Goal: Information Seeking & Learning: Compare options

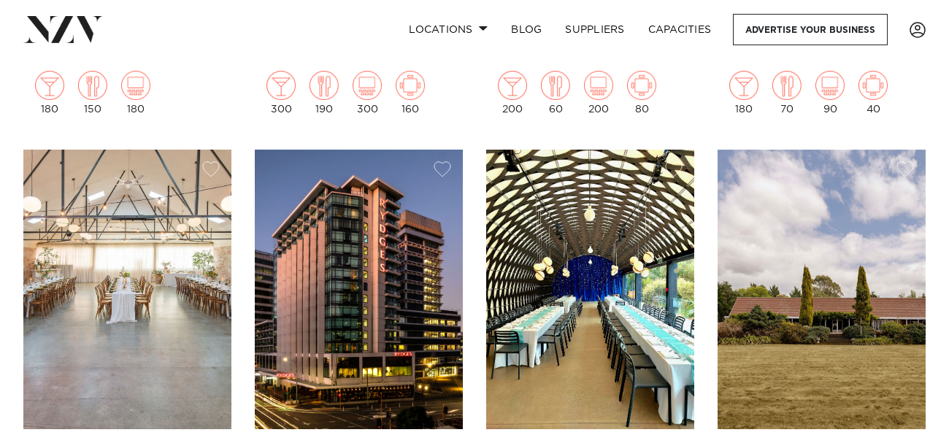
scroll to position [1217, 0]
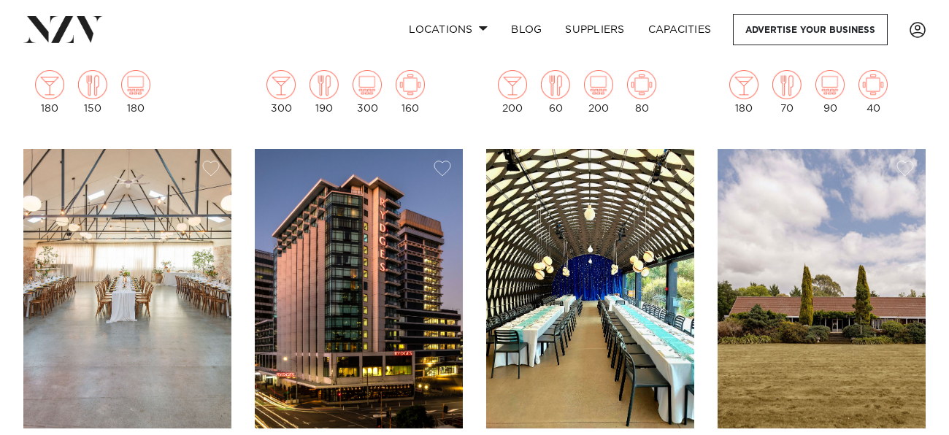
click at [505, 268] on img at bounding box center [590, 288] width 208 height 279
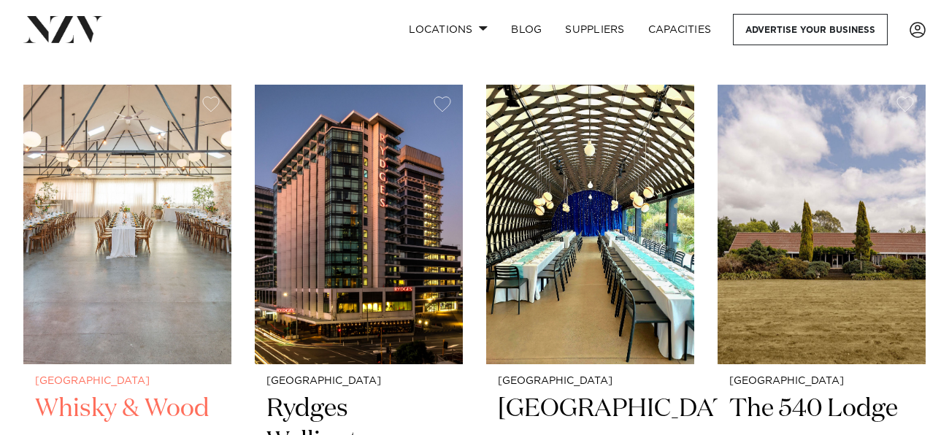
scroll to position [1280, 0]
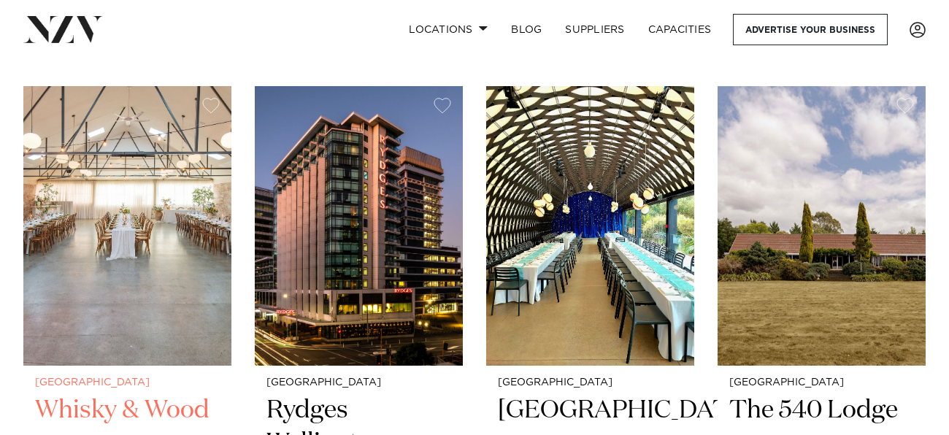
click at [128, 309] on img at bounding box center [127, 225] width 208 height 279
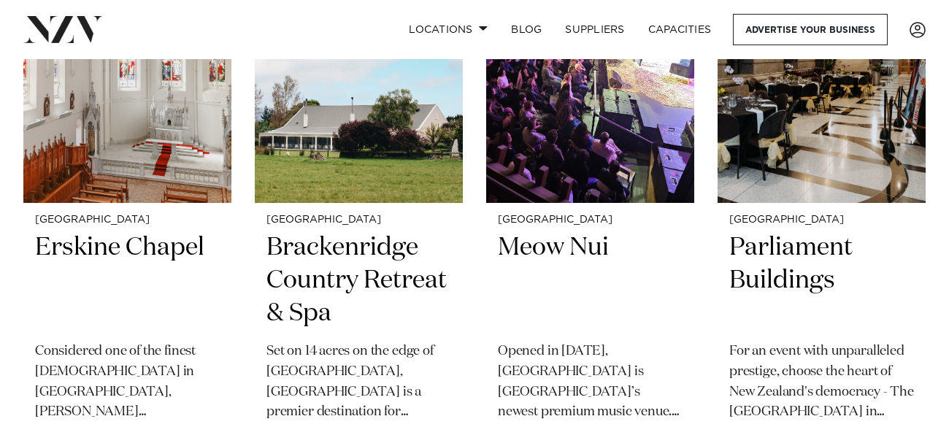
scroll to position [2043, 0]
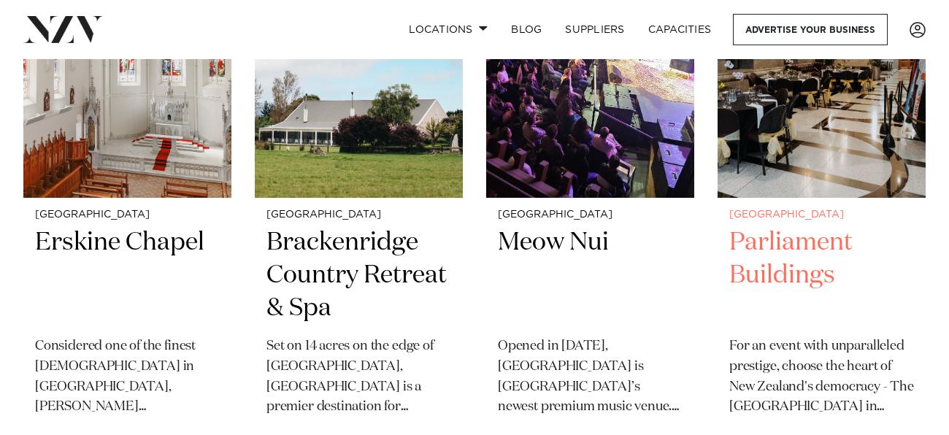
click at [821, 226] on h2 "Parliament Buildings" at bounding box center [822, 275] width 185 height 99
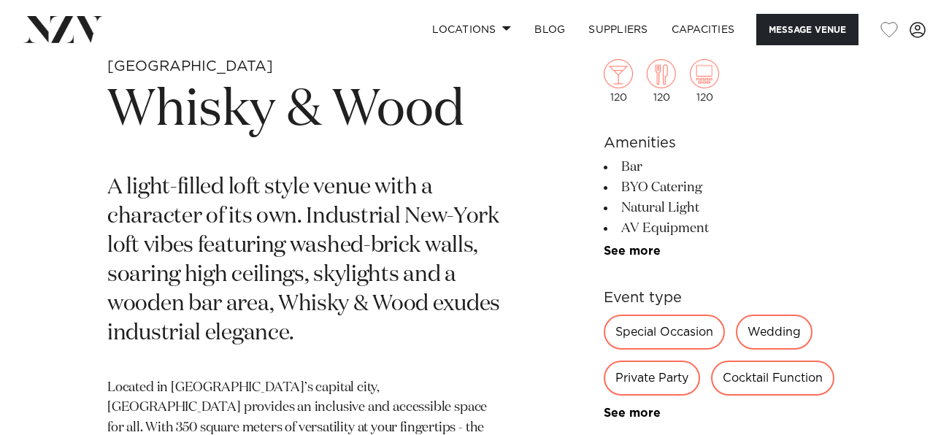
scroll to position [504, 0]
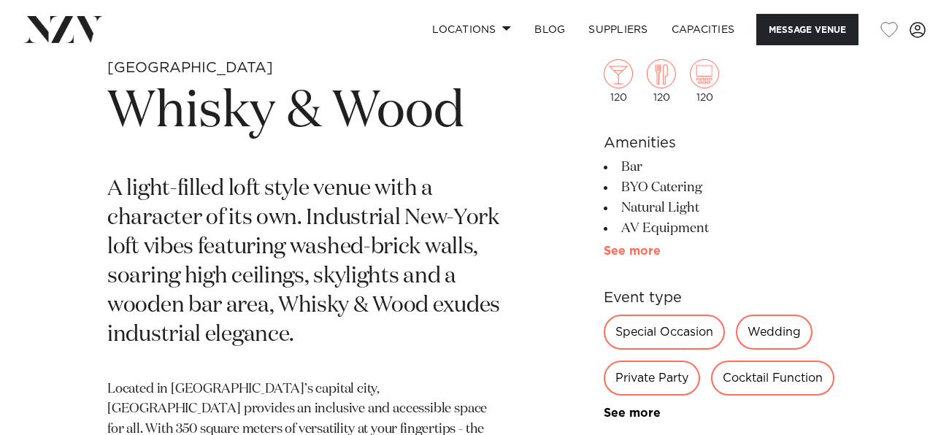
click at [633, 249] on link "See more" at bounding box center [661, 251] width 114 height 12
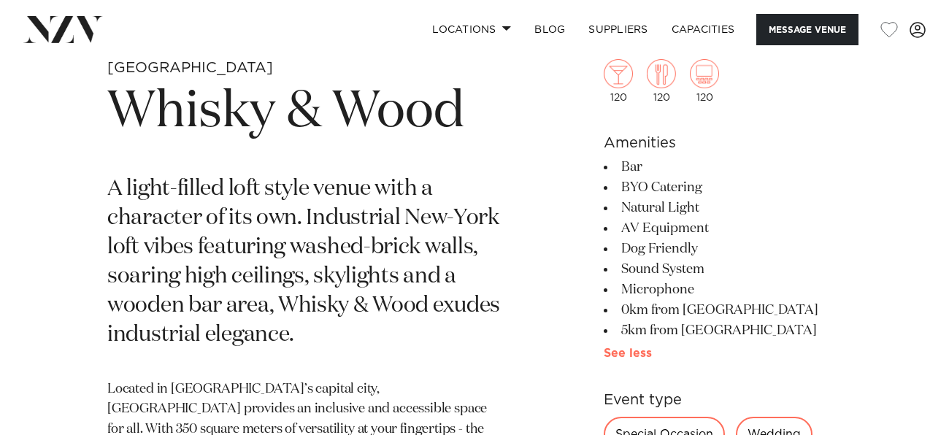
click at [625, 348] on link "See more" at bounding box center [656, 354] width 105 height 12
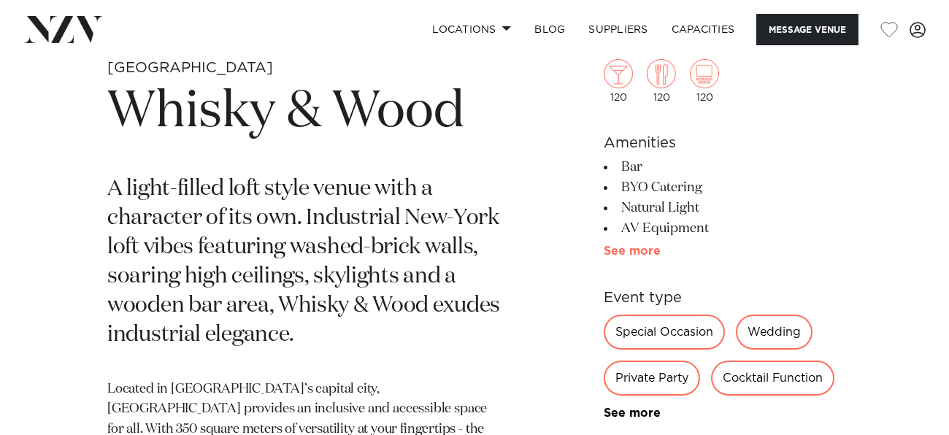
click at [630, 256] on link "See more" at bounding box center [661, 251] width 114 height 12
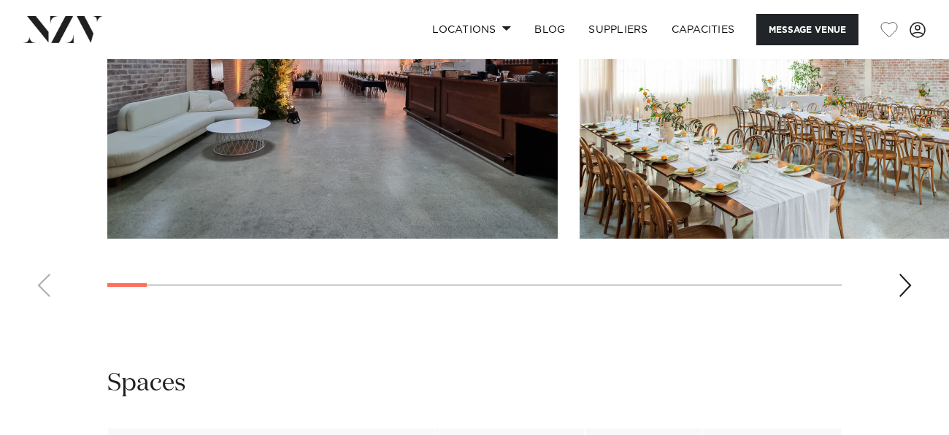
scroll to position [1691, 0]
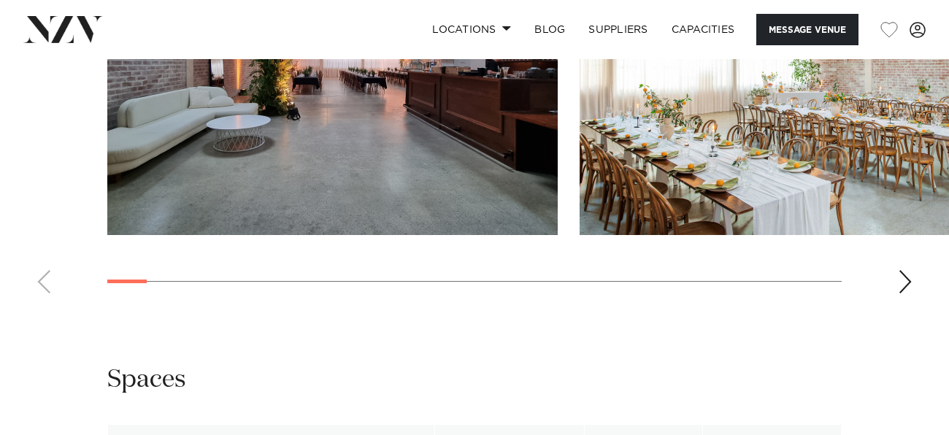
click at [907, 283] on div "Next slide" at bounding box center [905, 281] width 15 height 23
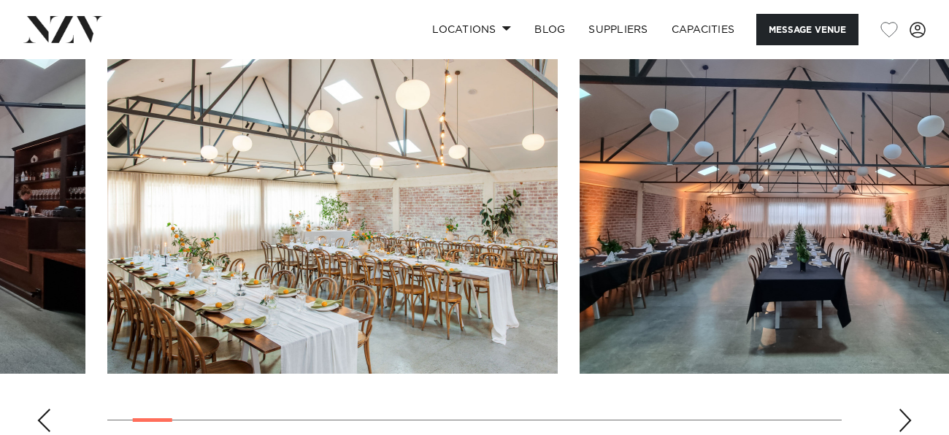
scroll to position [1555, 0]
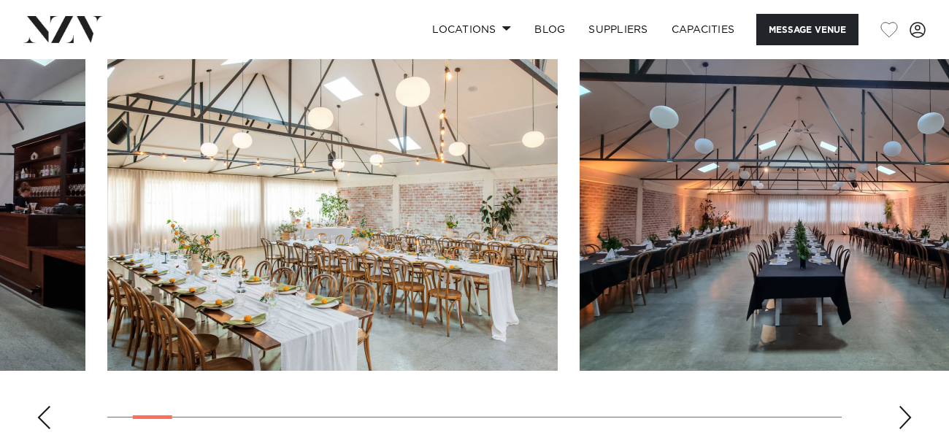
click at [902, 413] on div "Next slide" at bounding box center [905, 417] width 15 height 23
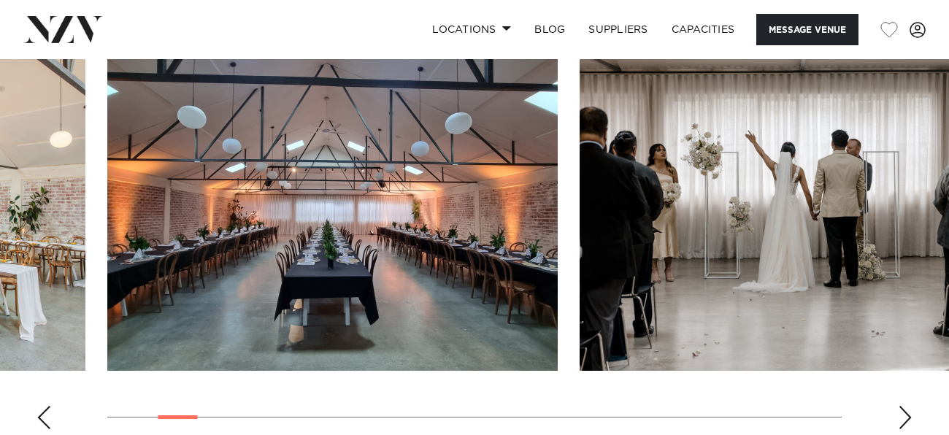
click at [902, 413] on div "Next slide" at bounding box center [905, 417] width 15 height 23
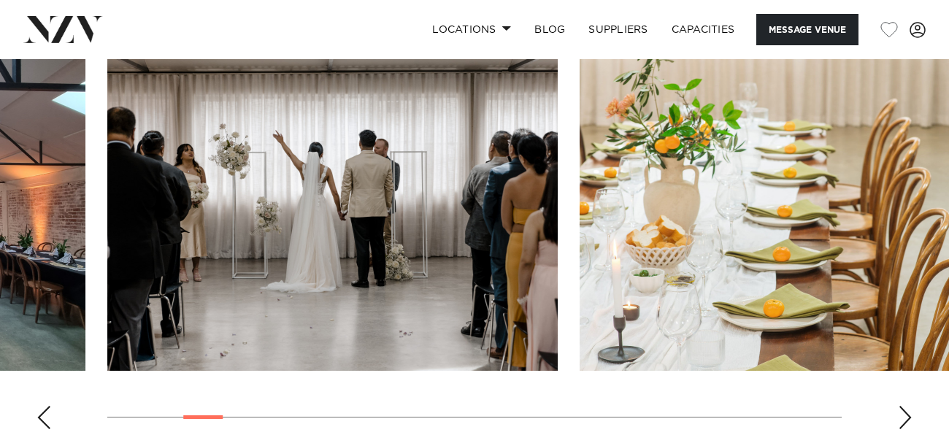
click at [902, 413] on div "Next slide" at bounding box center [905, 417] width 15 height 23
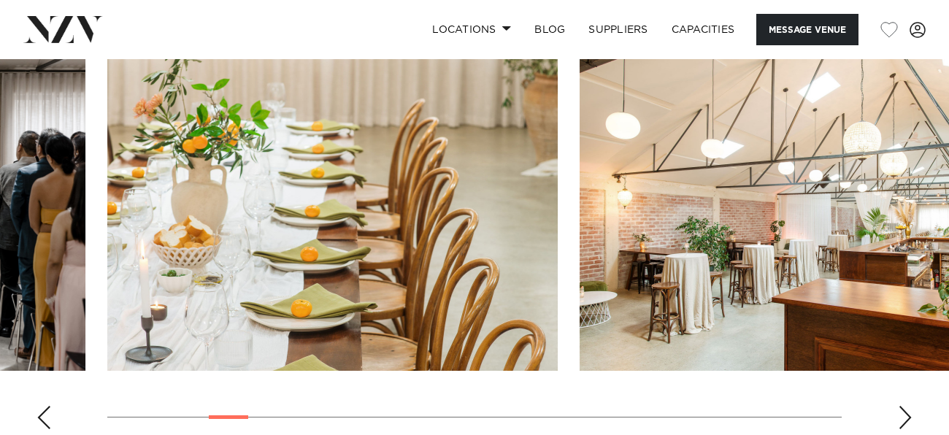
click at [902, 413] on div "Next slide" at bounding box center [905, 417] width 15 height 23
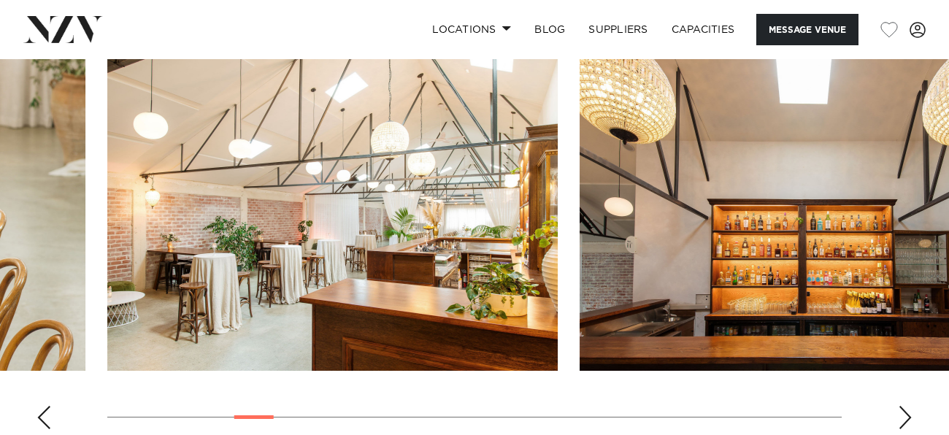
click at [902, 413] on div "Next slide" at bounding box center [905, 417] width 15 height 23
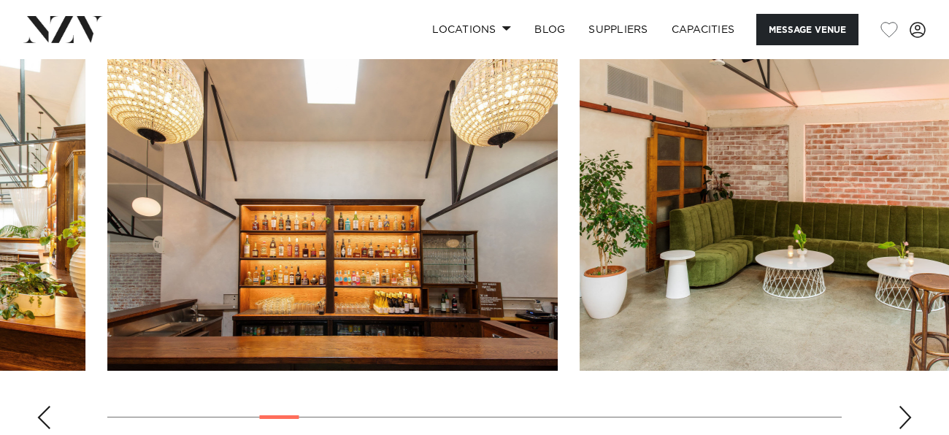
click at [902, 413] on div "Next slide" at bounding box center [905, 417] width 15 height 23
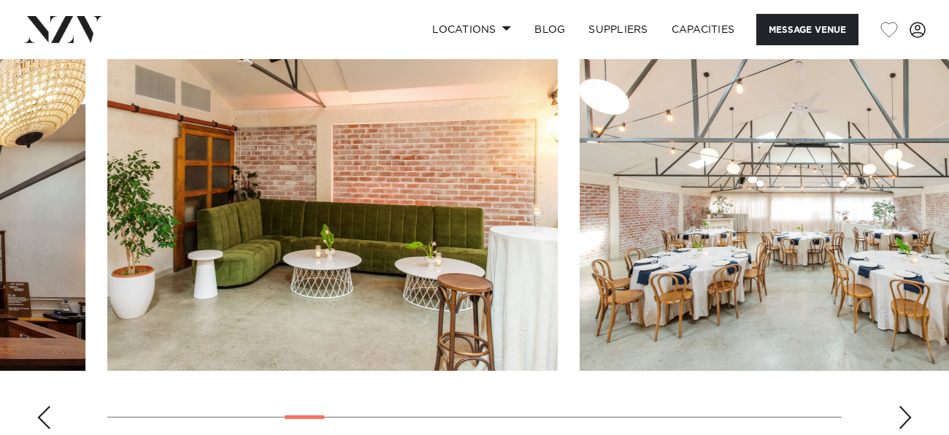
click at [902, 413] on div "Next slide" at bounding box center [905, 417] width 15 height 23
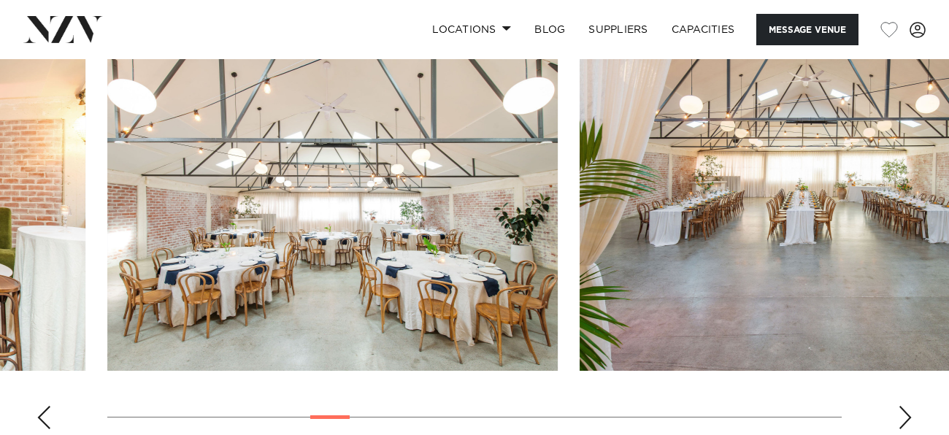
click at [902, 413] on div "Next slide" at bounding box center [905, 417] width 15 height 23
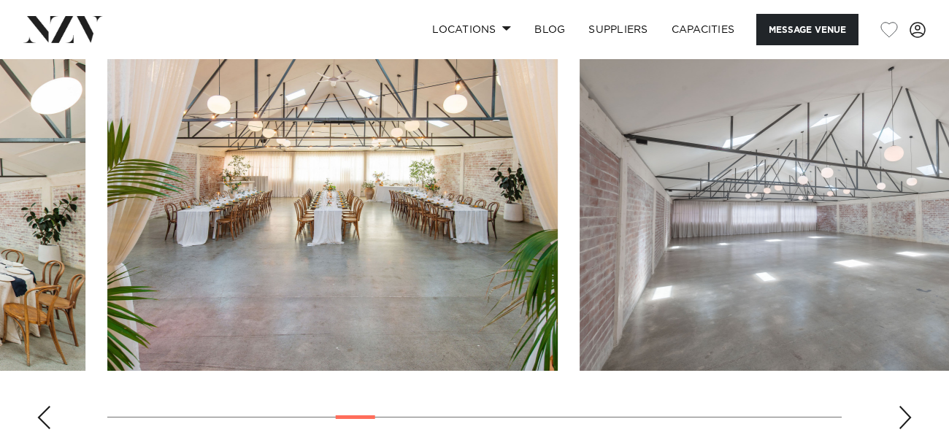
click at [902, 413] on div "Next slide" at bounding box center [905, 417] width 15 height 23
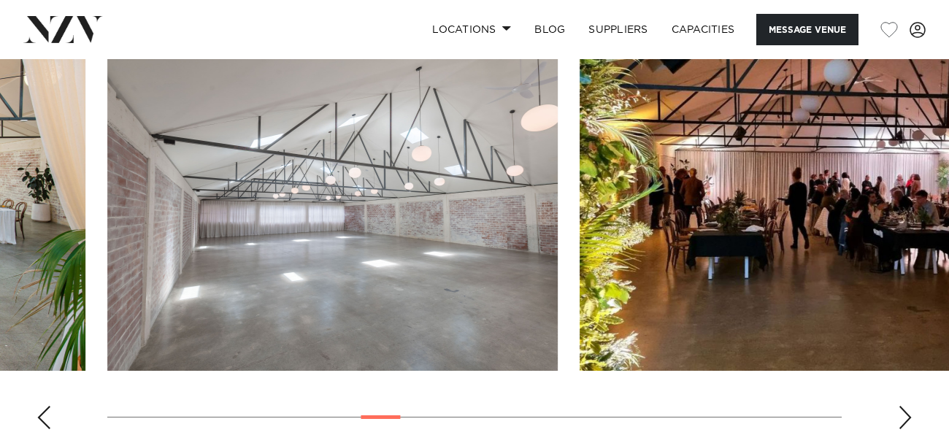
click at [902, 413] on div "Next slide" at bounding box center [905, 417] width 15 height 23
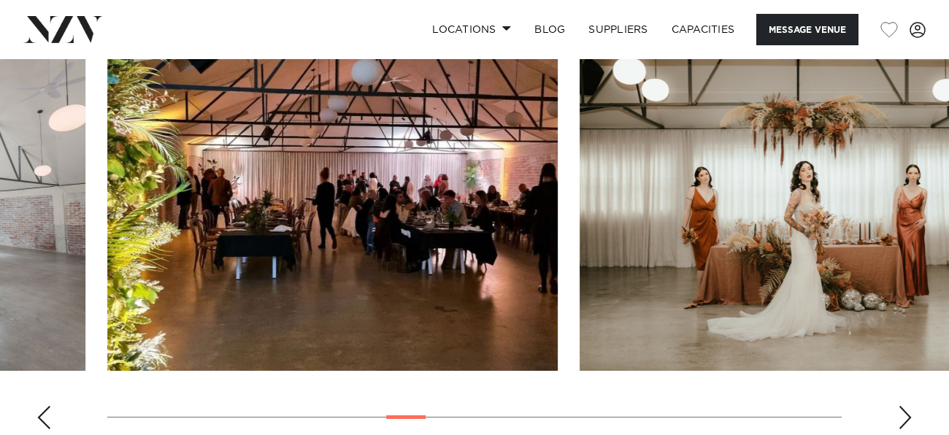
click at [902, 413] on div "Next slide" at bounding box center [905, 417] width 15 height 23
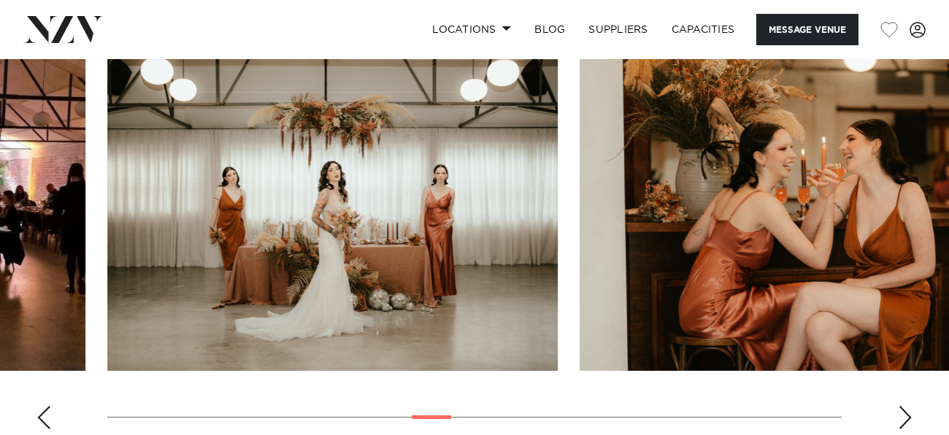
click at [902, 413] on div "Next slide" at bounding box center [905, 417] width 15 height 23
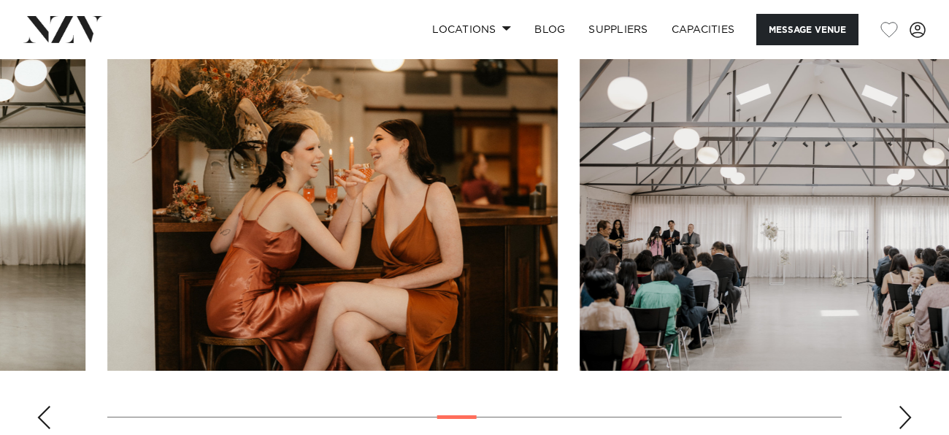
click at [902, 413] on div "Next slide" at bounding box center [905, 417] width 15 height 23
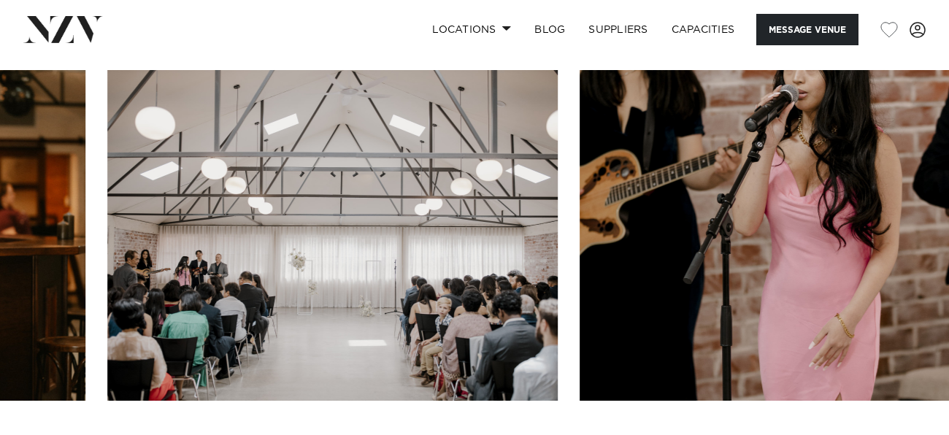
scroll to position [1587, 0]
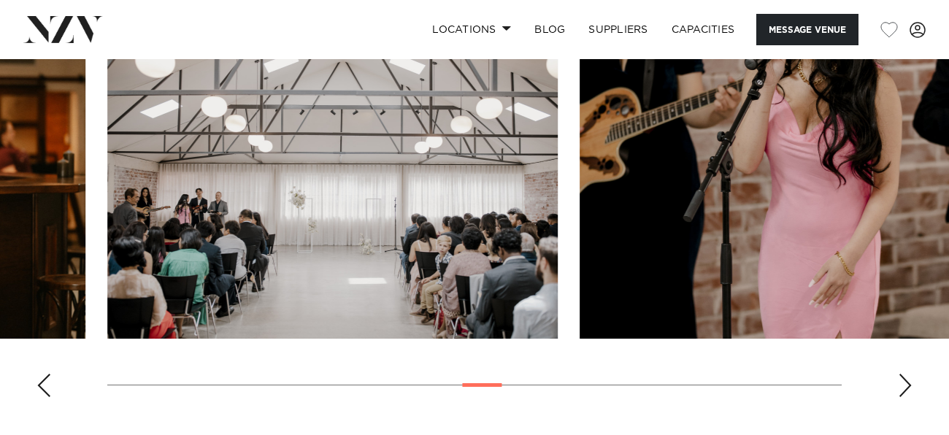
click at [37, 378] on div "Previous slide" at bounding box center [44, 385] width 15 height 23
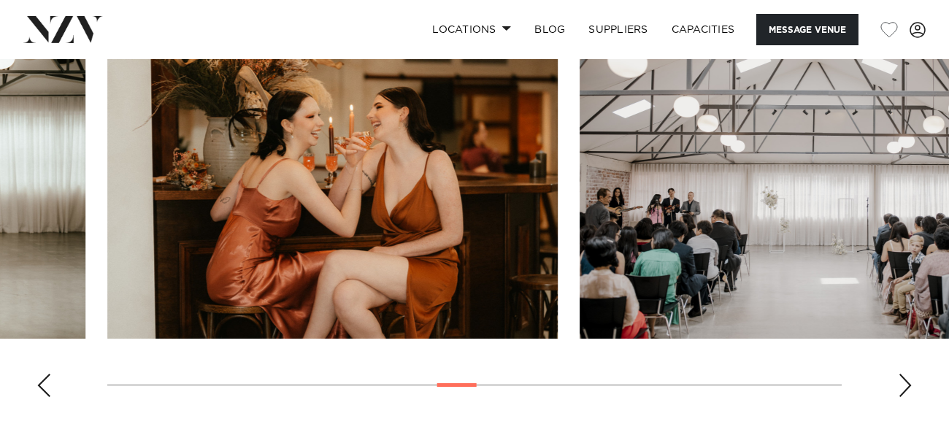
click at [37, 378] on div "Previous slide" at bounding box center [44, 385] width 15 height 23
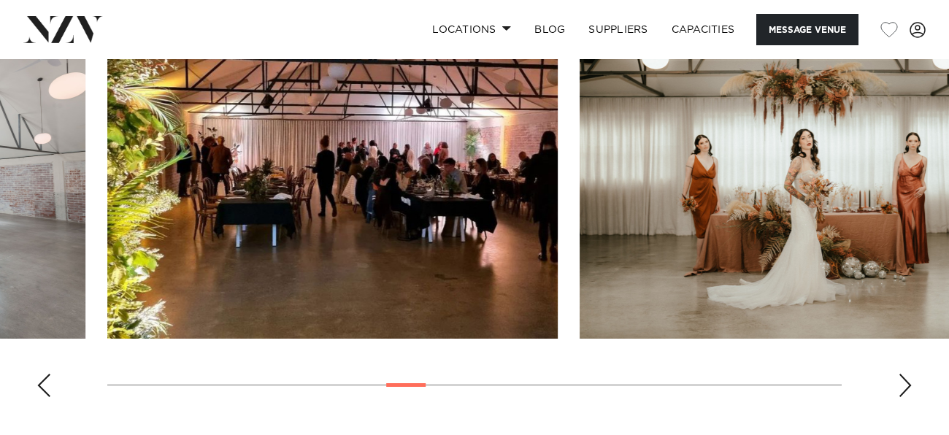
click at [37, 378] on div "Previous slide" at bounding box center [44, 385] width 15 height 23
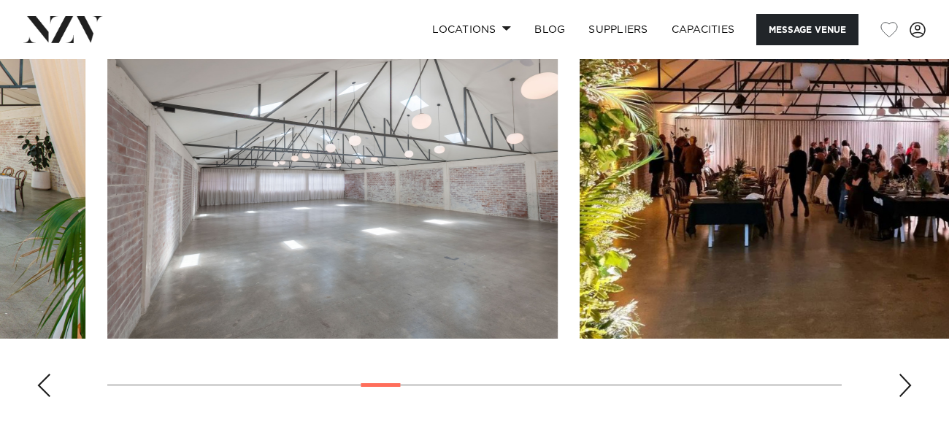
click at [37, 378] on div "Previous slide" at bounding box center [44, 385] width 15 height 23
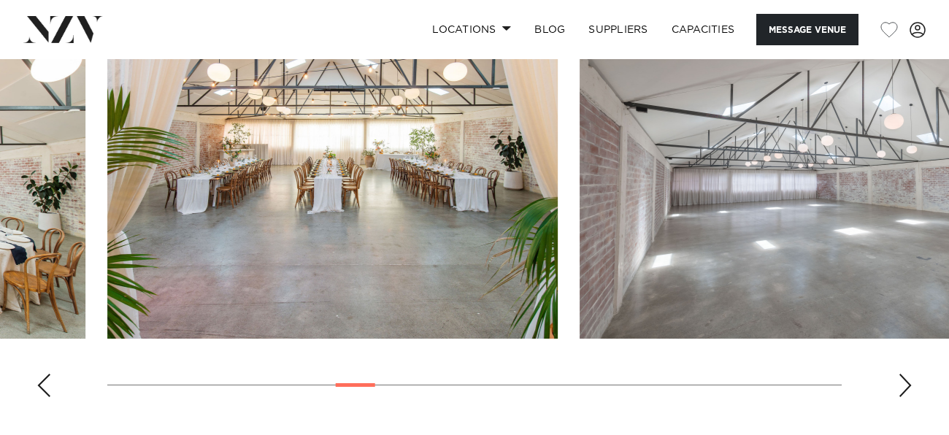
click at [37, 378] on div "Previous slide" at bounding box center [44, 385] width 15 height 23
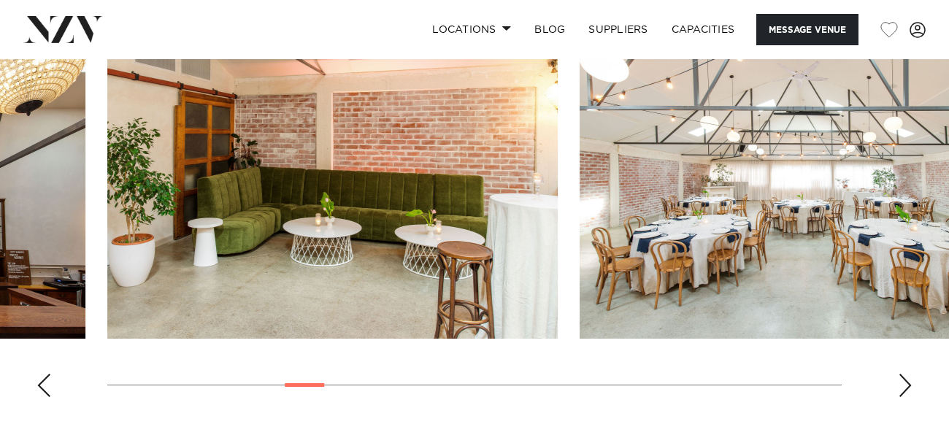
click at [37, 378] on div "Previous slide" at bounding box center [44, 385] width 15 height 23
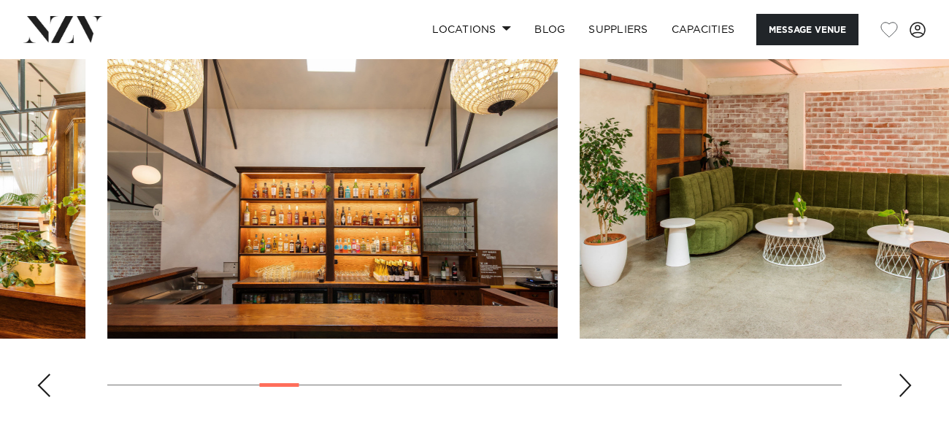
click at [37, 378] on div "Previous slide" at bounding box center [44, 385] width 15 height 23
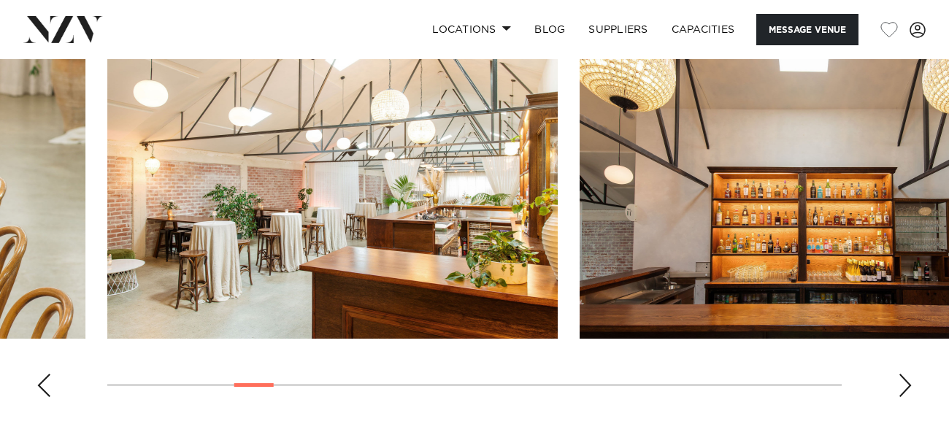
click at [37, 378] on div "Previous slide" at bounding box center [44, 385] width 15 height 23
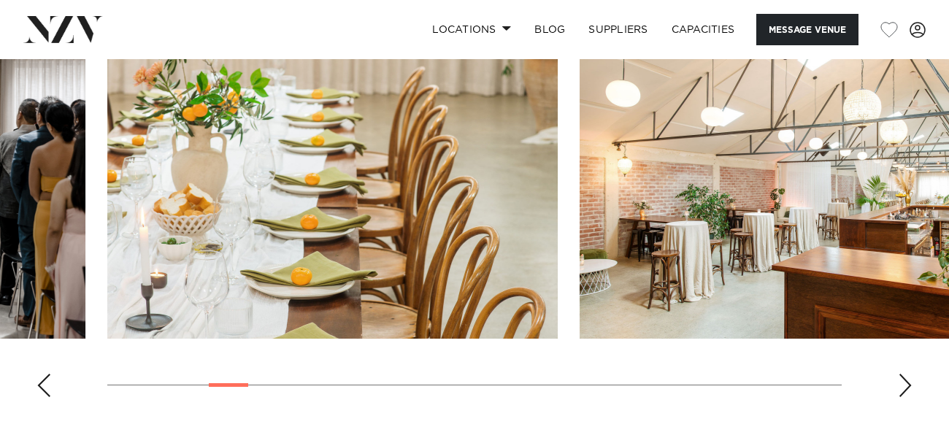
click at [37, 378] on div "Previous slide" at bounding box center [44, 385] width 15 height 23
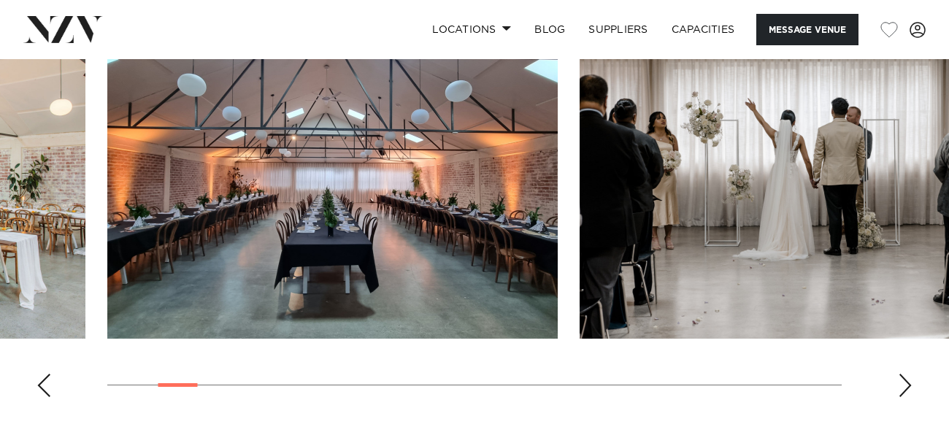
click at [37, 378] on div "Previous slide" at bounding box center [44, 385] width 15 height 23
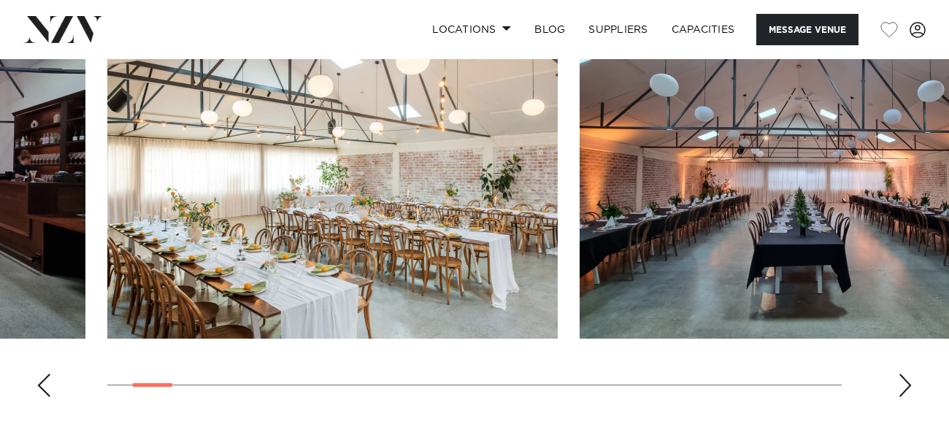
click at [37, 378] on div "Previous slide" at bounding box center [44, 385] width 15 height 23
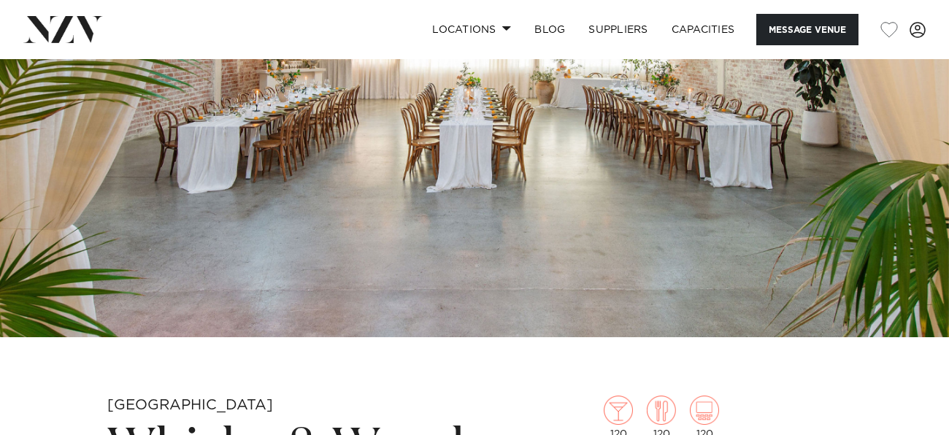
scroll to position [0, 0]
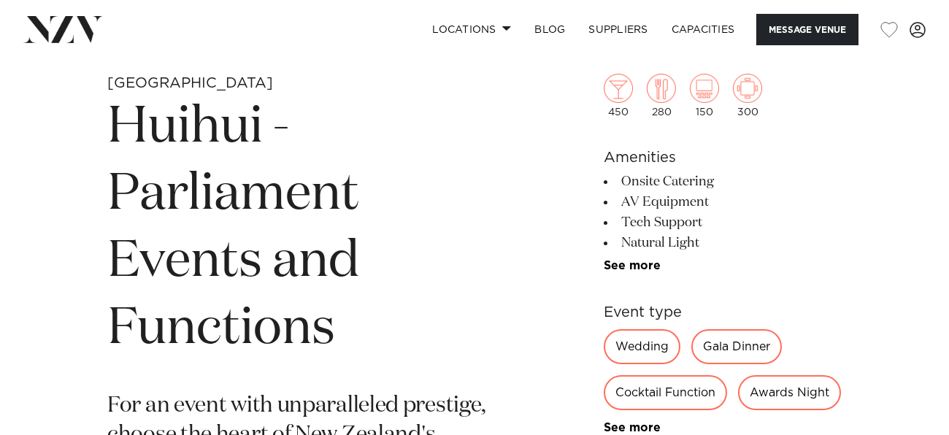
scroll to position [489, 0]
click at [627, 261] on link "See more" at bounding box center [661, 265] width 114 height 12
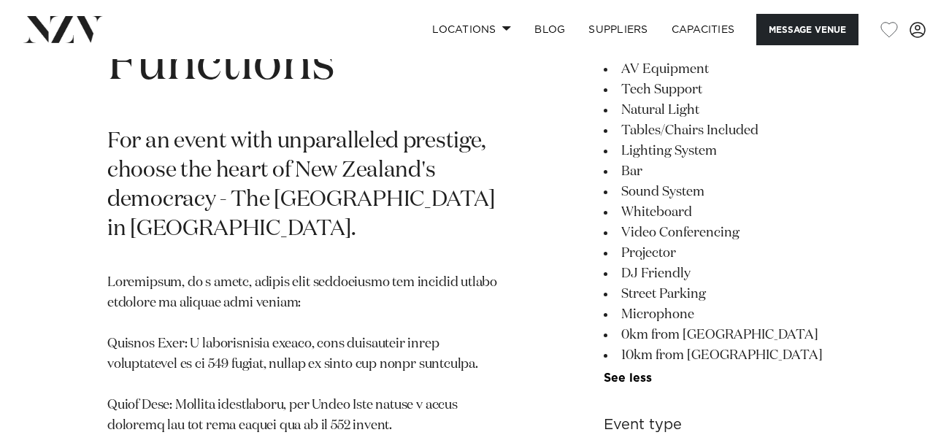
scroll to position [761, 0]
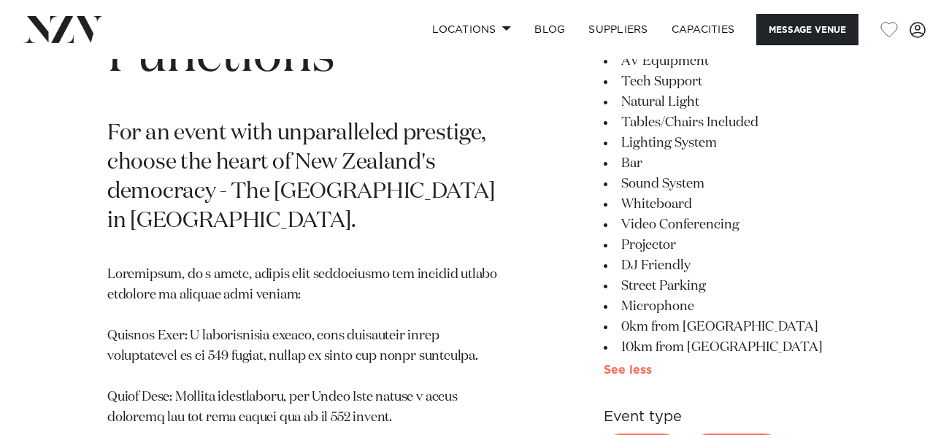
click at [637, 364] on link "See more" at bounding box center [656, 370] width 105 height 12
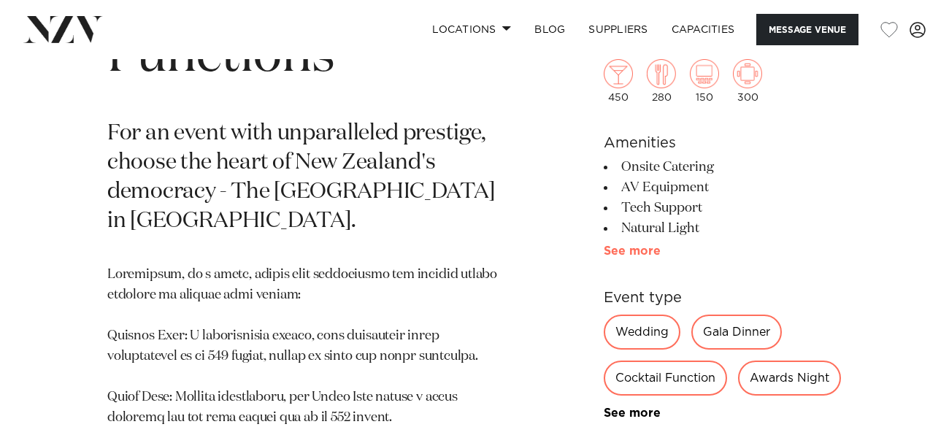
click at [637, 251] on link "See more" at bounding box center [661, 251] width 114 height 12
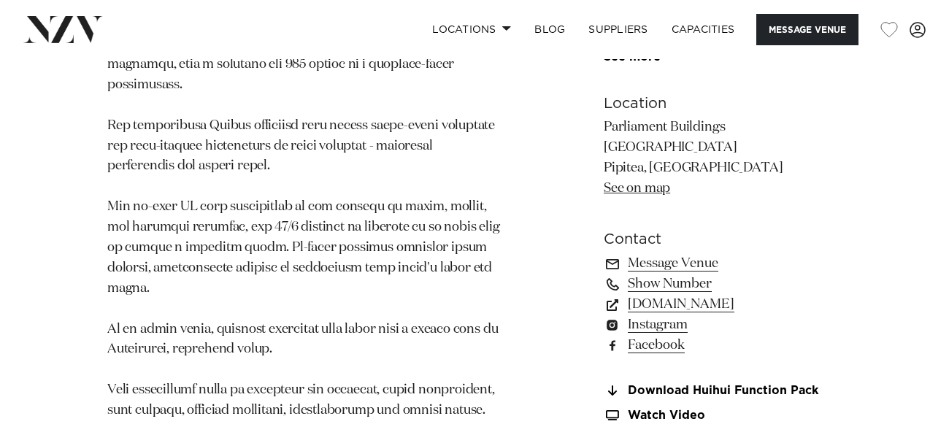
scroll to position [1228, 0]
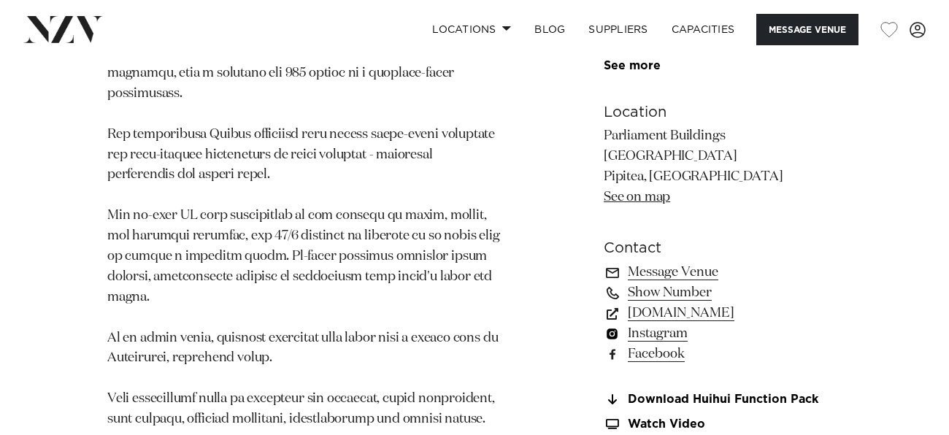
click at [631, 323] on link "Instagram" at bounding box center [723, 333] width 238 height 20
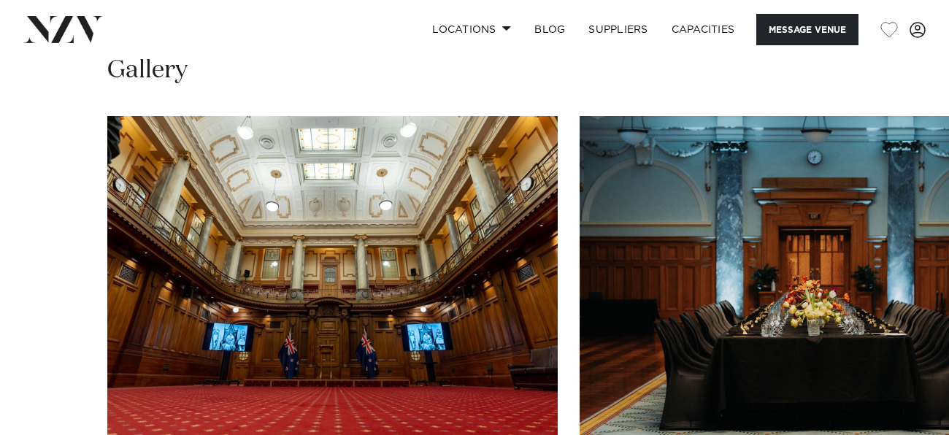
scroll to position [1644, 0]
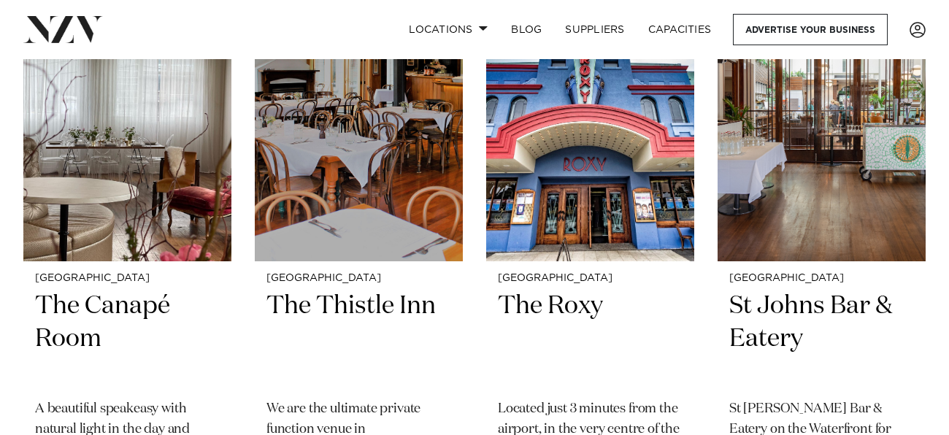
scroll to position [3765, 0]
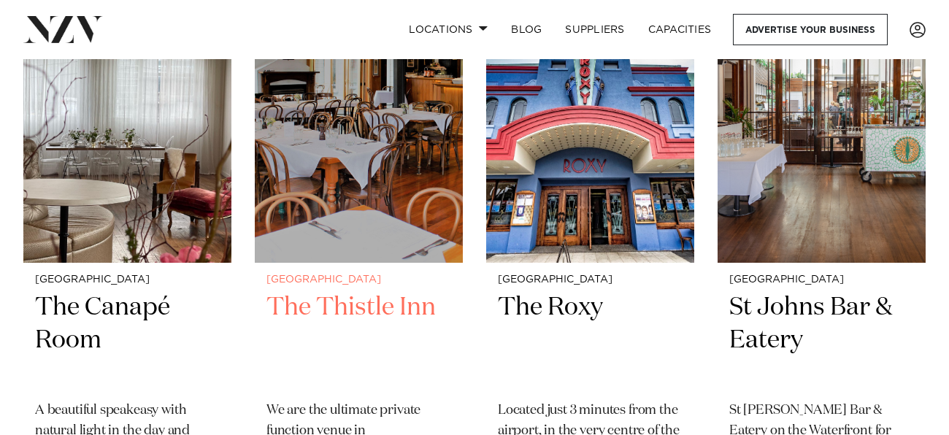
click at [394, 291] on h2 "The Thistle Inn" at bounding box center [359, 340] width 185 height 99
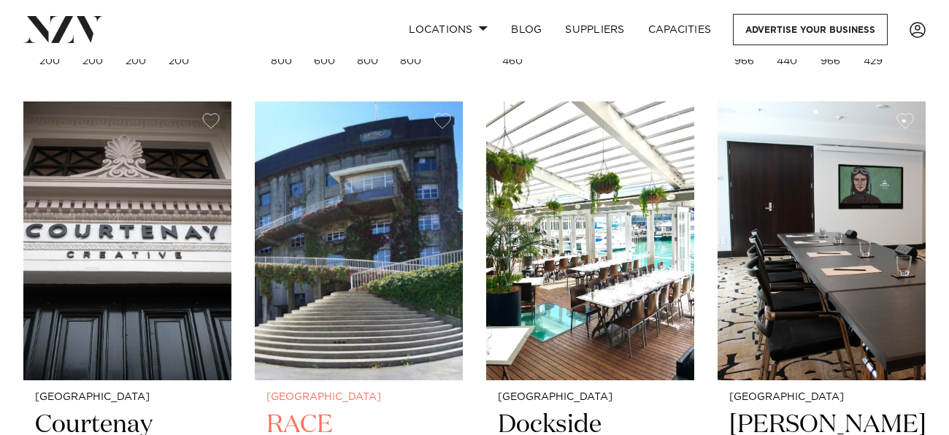
scroll to position [3045, 0]
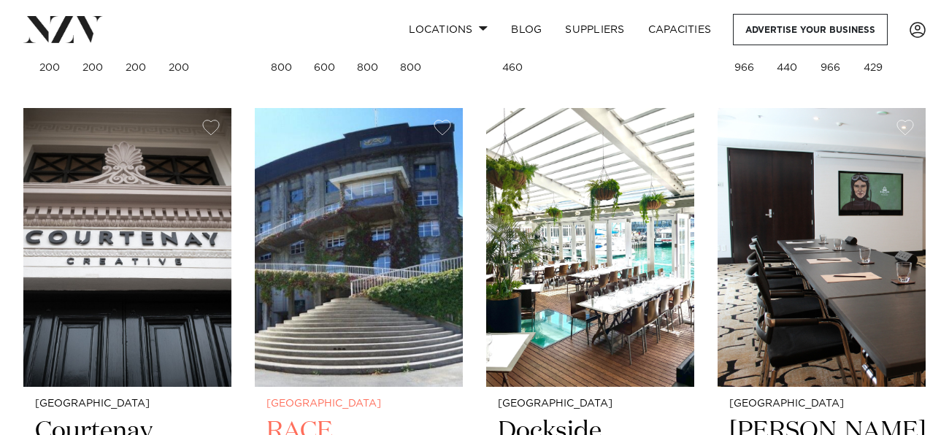
click at [391, 283] on img at bounding box center [359, 247] width 208 height 279
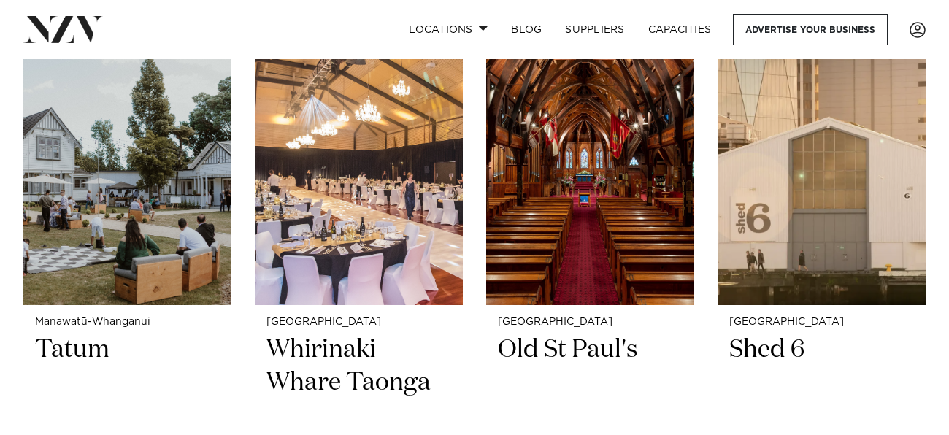
scroll to position [2551, 0]
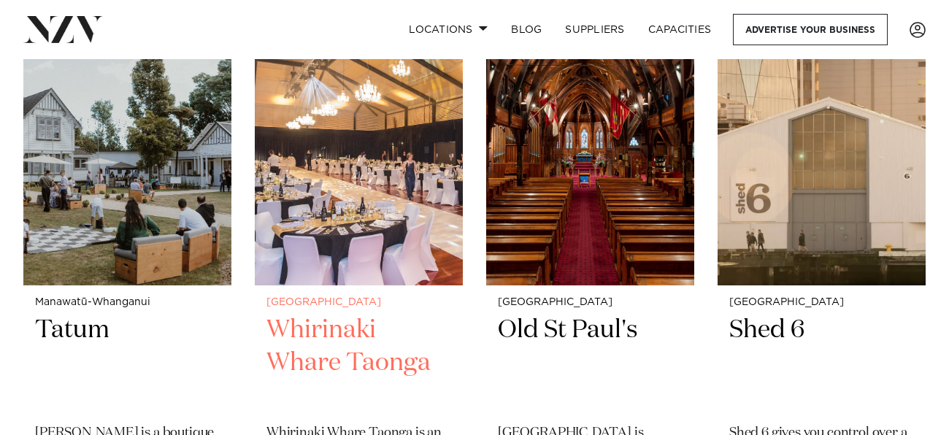
click at [355, 223] on img at bounding box center [359, 145] width 208 height 279
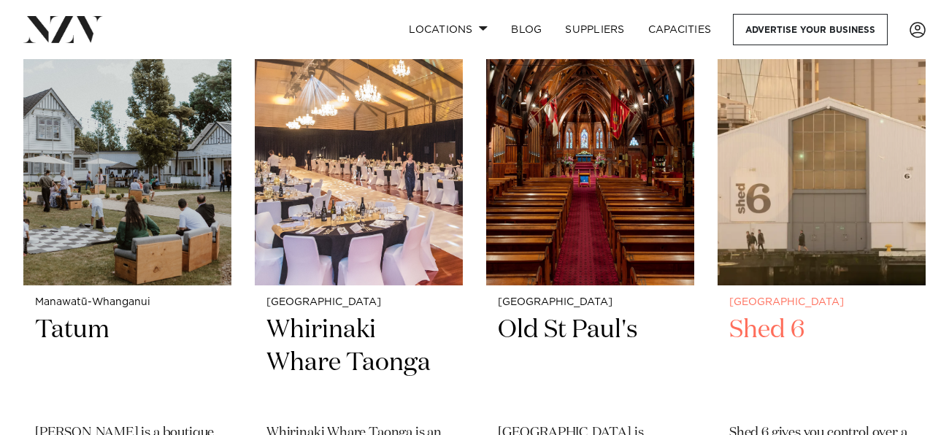
click at [787, 238] on img at bounding box center [822, 145] width 208 height 279
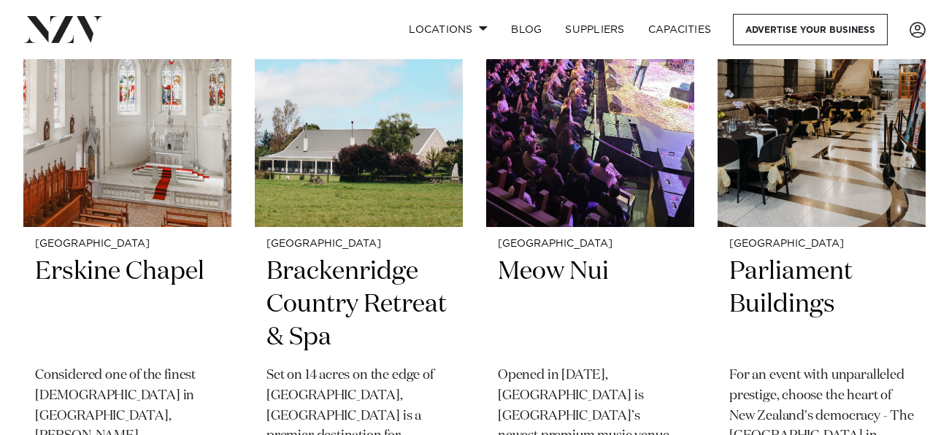
scroll to position [2014, 0]
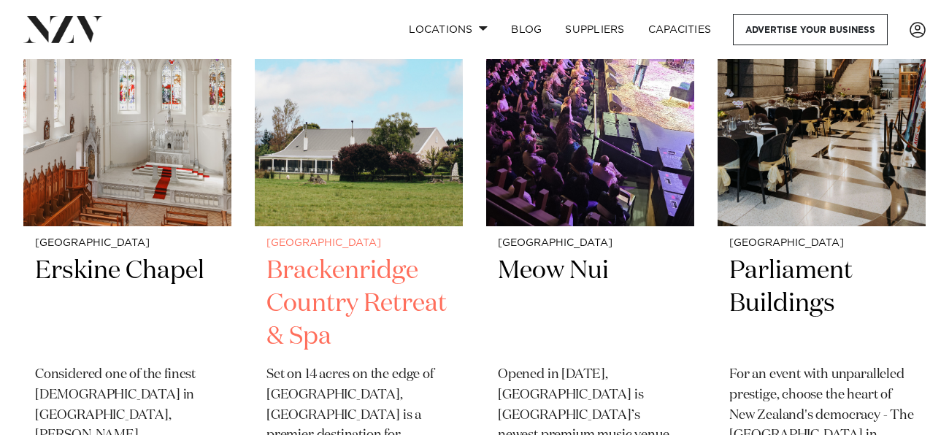
click at [381, 274] on h2 "Brackenridge Country Retreat & Spa" at bounding box center [359, 304] width 185 height 99
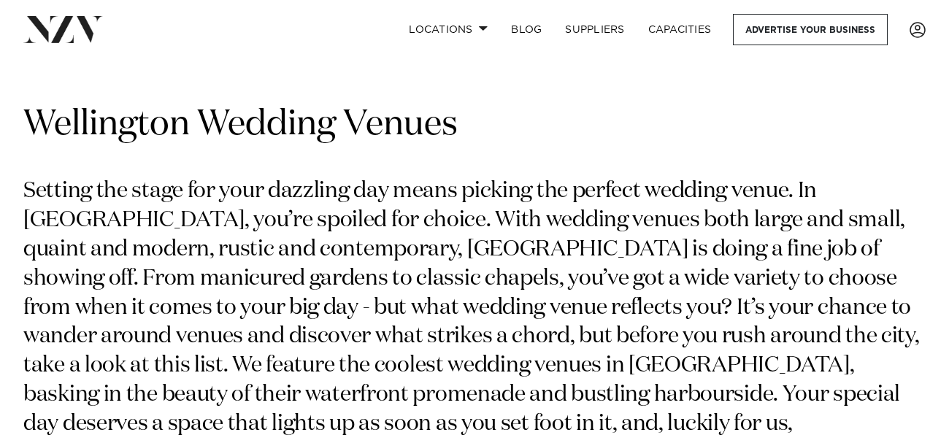
scroll to position [0, 0]
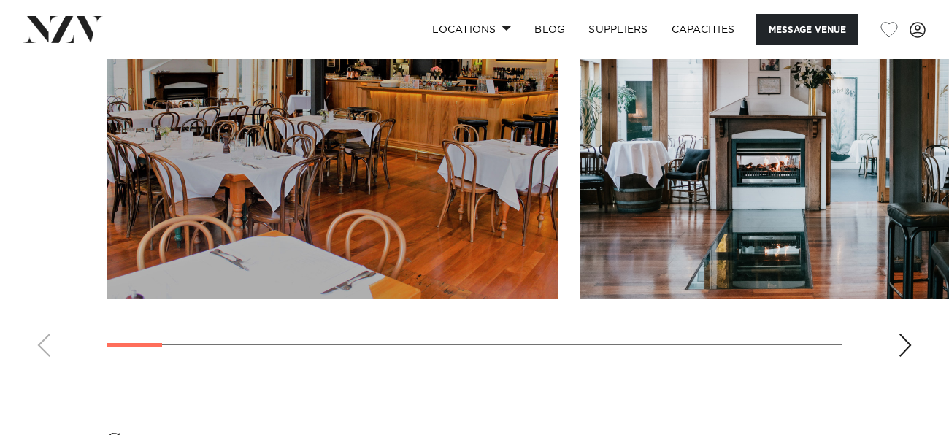
scroll to position [1381, 0]
click at [907, 341] on div "Next slide" at bounding box center [905, 344] width 15 height 23
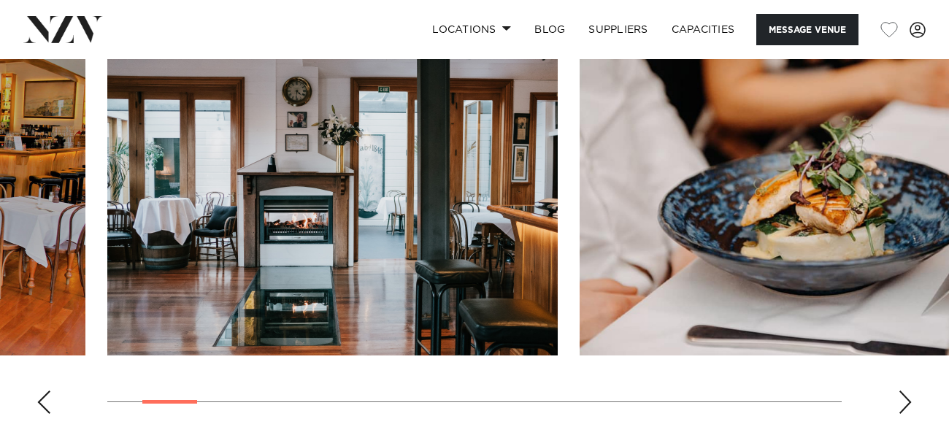
scroll to position [1326, 0]
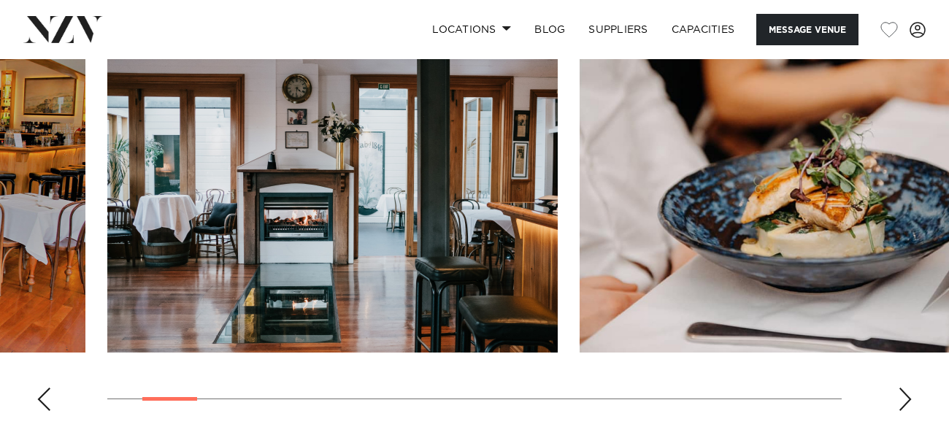
click at [904, 390] on div "Next slide" at bounding box center [905, 399] width 15 height 23
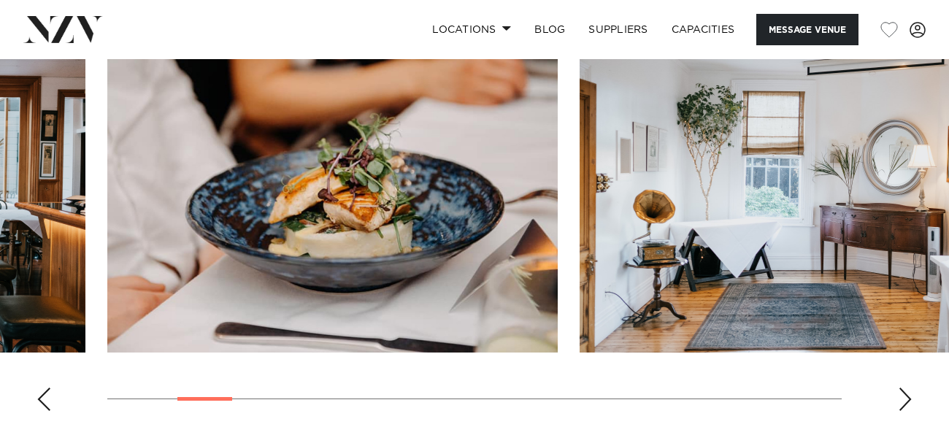
click at [904, 390] on div "Next slide" at bounding box center [905, 399] width 15 height 23
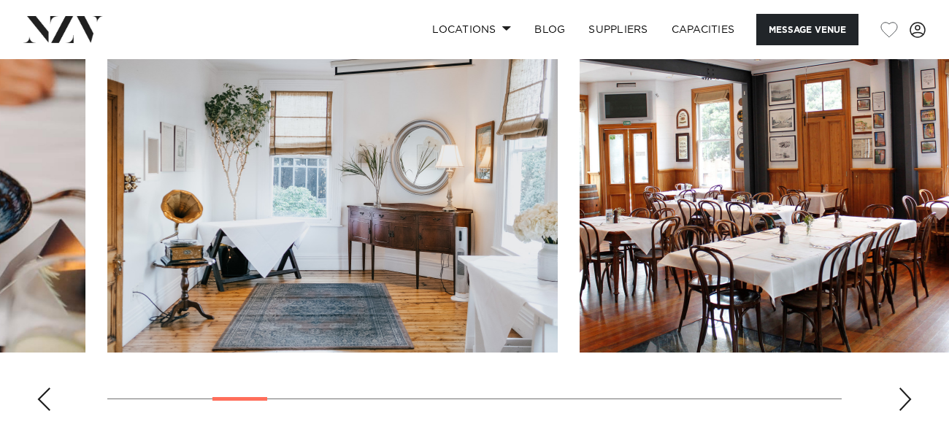
click at [904, 390] on div "Next slide" at bounding box center [905, 399] width 15 height 23
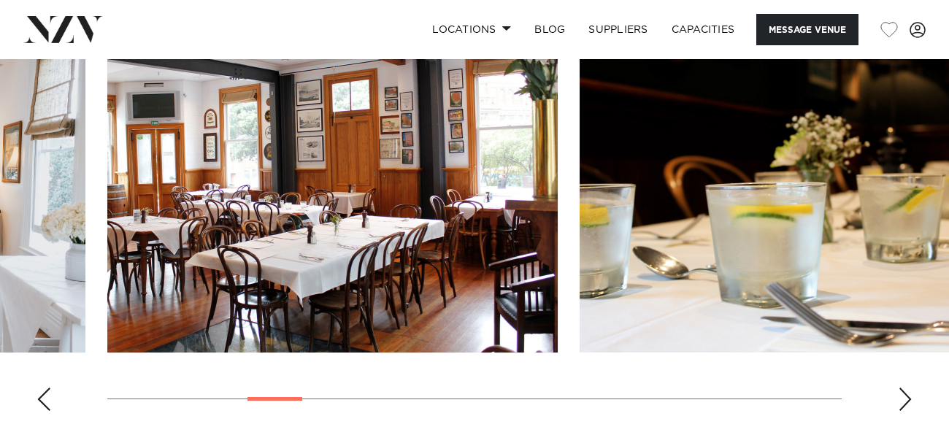
click at [904, 390] on div "Next slide" at bounding box center [905, 399] width 15 height 23
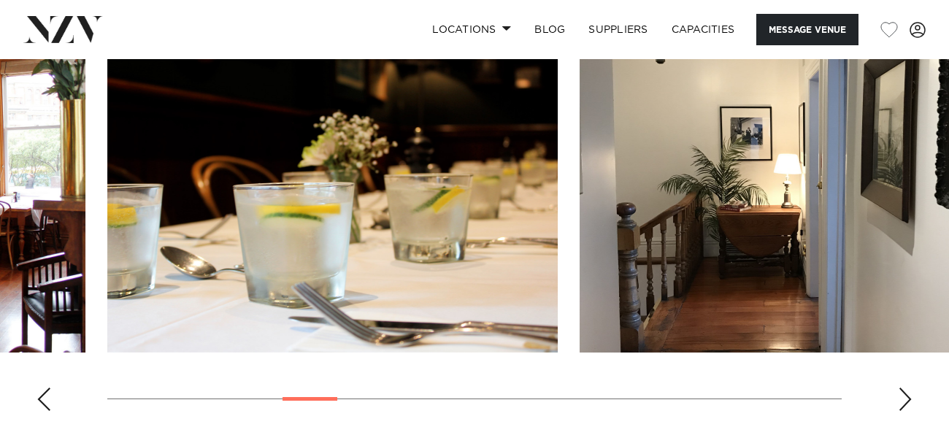
click at [904, 390] on div "Next slide" at bounding box center [905, 399] width 15 height 23
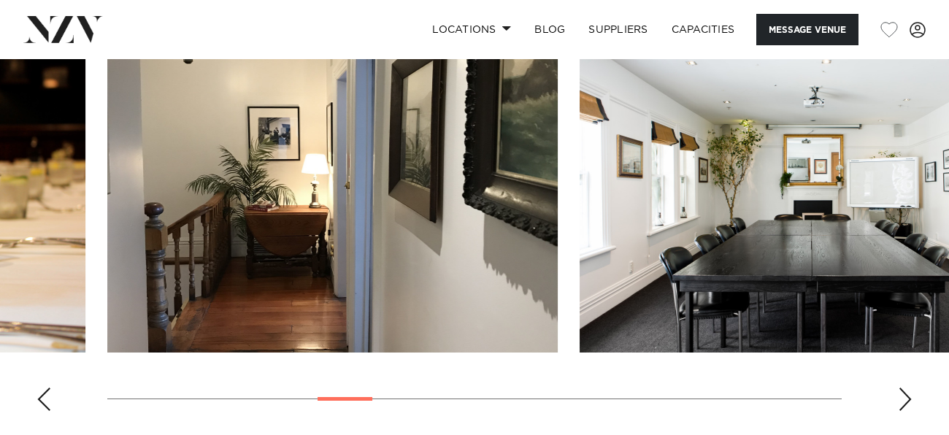
click at [904, 390] on div "Next slide" at bounding box center [905, 399] width 15 height 23
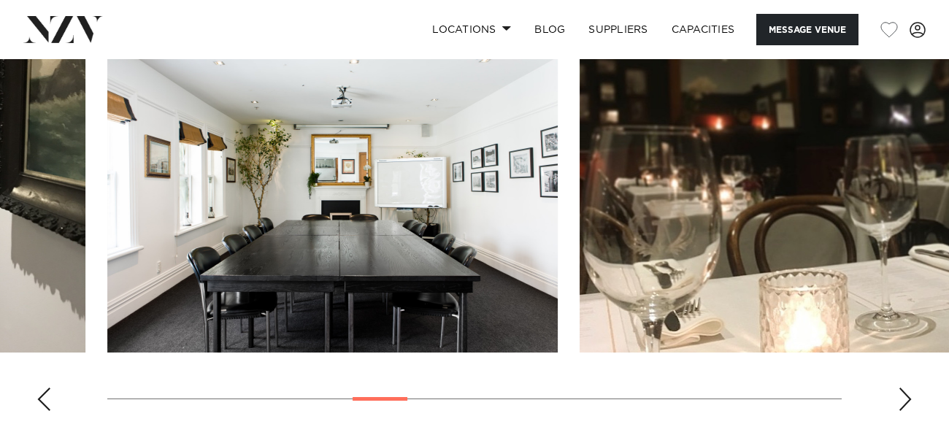
click at [904, 390] on div "Next slide" at bounding box center [905, 399] width 15 height 23
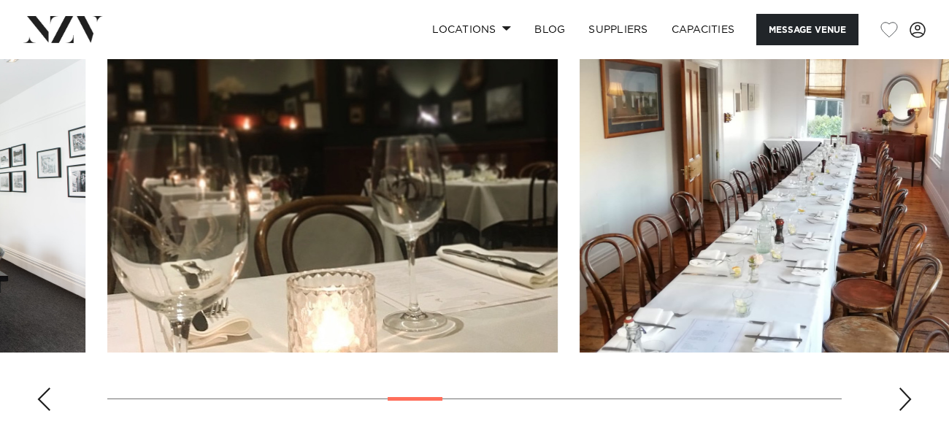
click at [904, 390] on div "Next slide" at bounding box center [905, 399] width 15 height 23
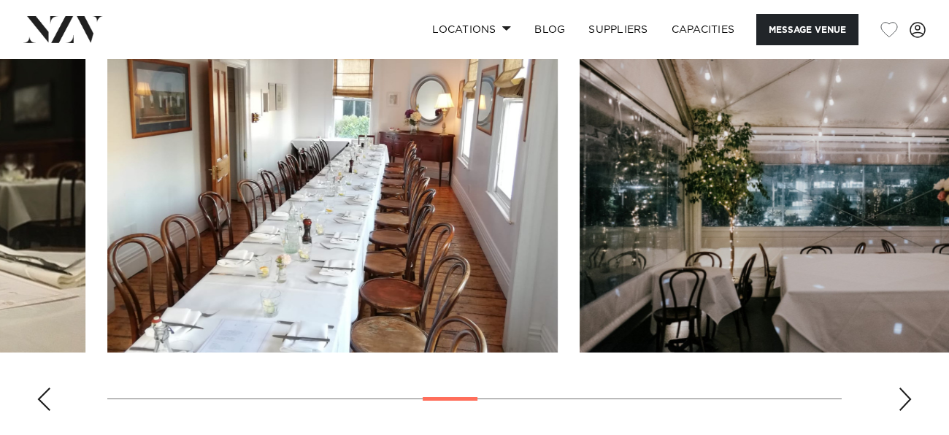
click at [904, 390] on div "Next slide" at bounding box center [905, 399] width 15 height 23
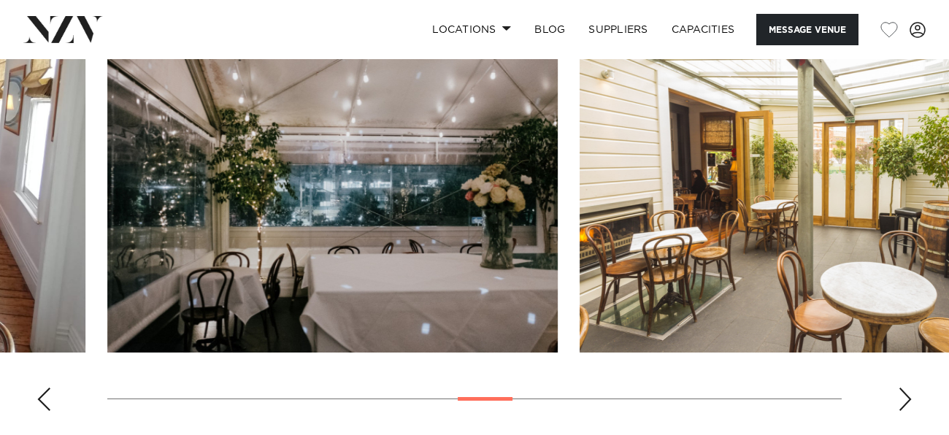
click at [904, 390] on div "Next slide" at bounding box center [905, 399] width 15 height 23
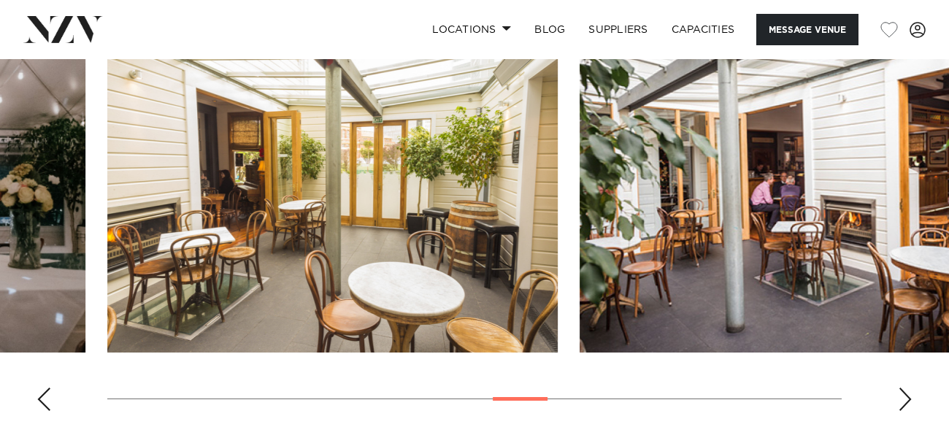
click at [904, 390] on div "Next slide" at bounding box center [905, 399] width 15 height 23
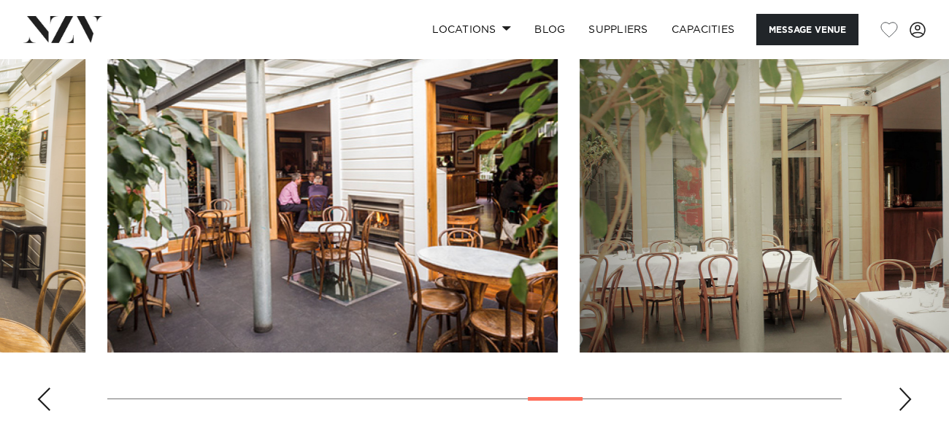
click at [904, 390] on div "Next slide" at bounding box center [905, 399] width 15 height 23
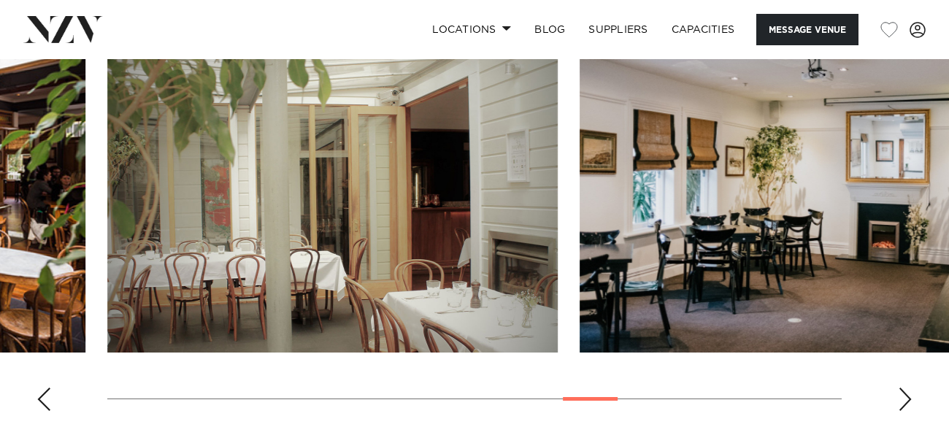
click at [904, 390] on div "Next slide" at bounding box center [905, 399] width 15 height 23
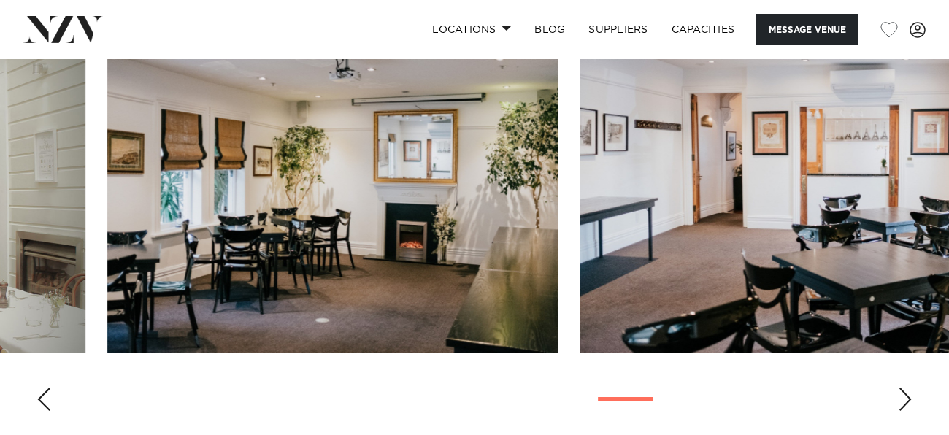
click at [904, 390] on div "Next slide" at bounding box center [905, 399] width 15 height 23
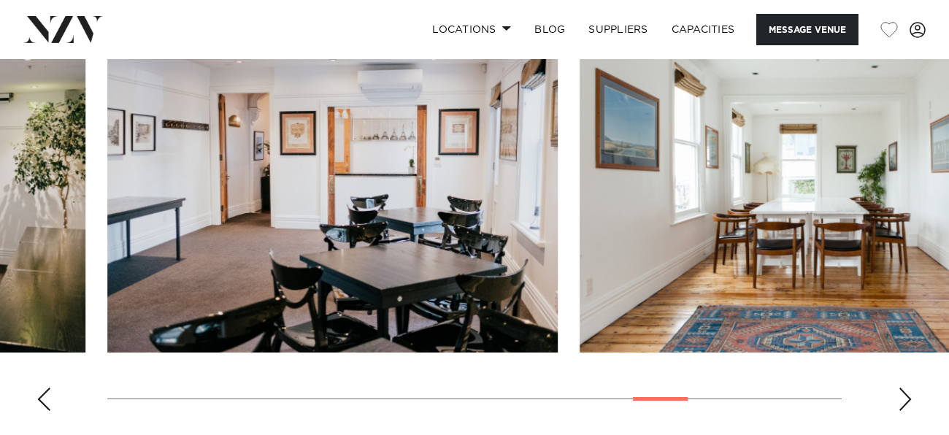
click at [904, 390] on div "Next slide" at bounding box center [905, 399] width 15 height 23
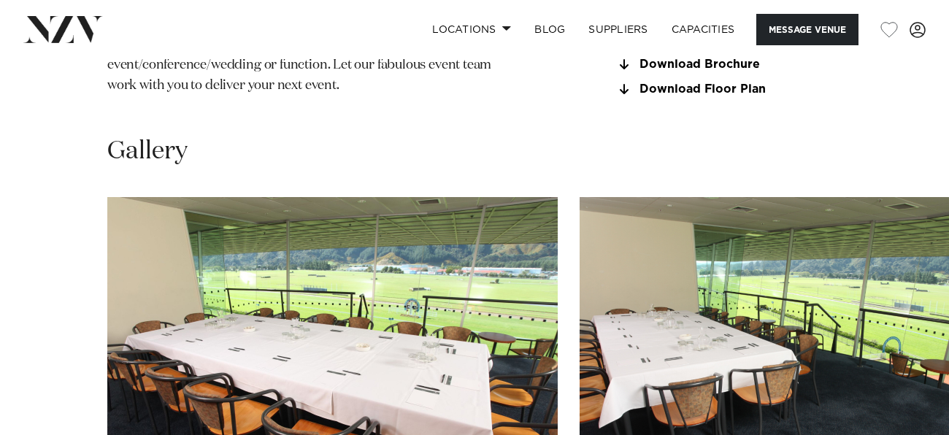
scroll to position [1324, 0]
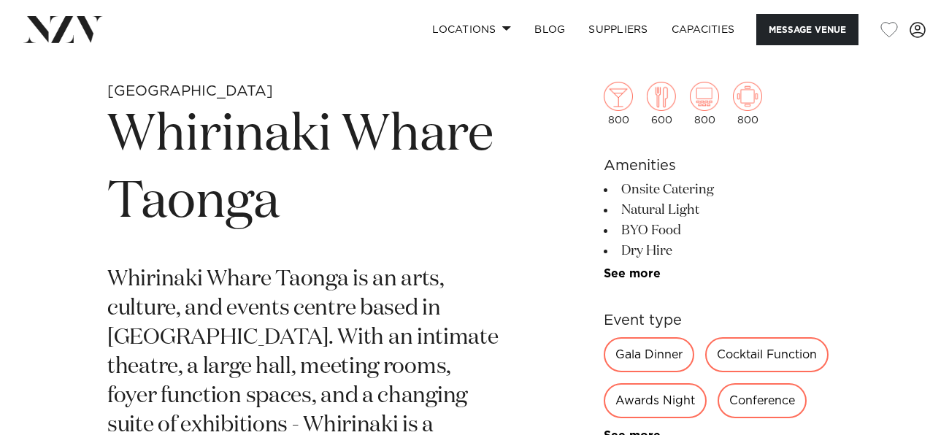
scroll to position [484, 0]
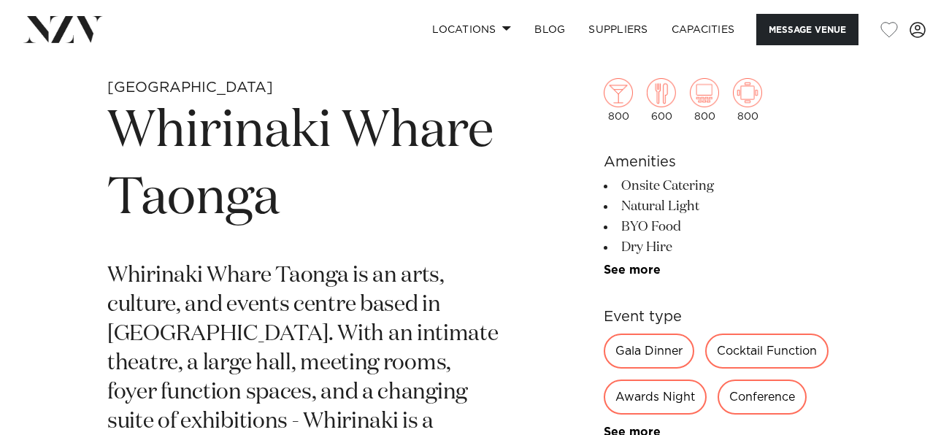
click at [645, 275] on li "See more" at bounding box center [723, 270] width 238 height 13
click at [643, 266] on link "See more" at bounding box center [661, 270] width 114 height 12
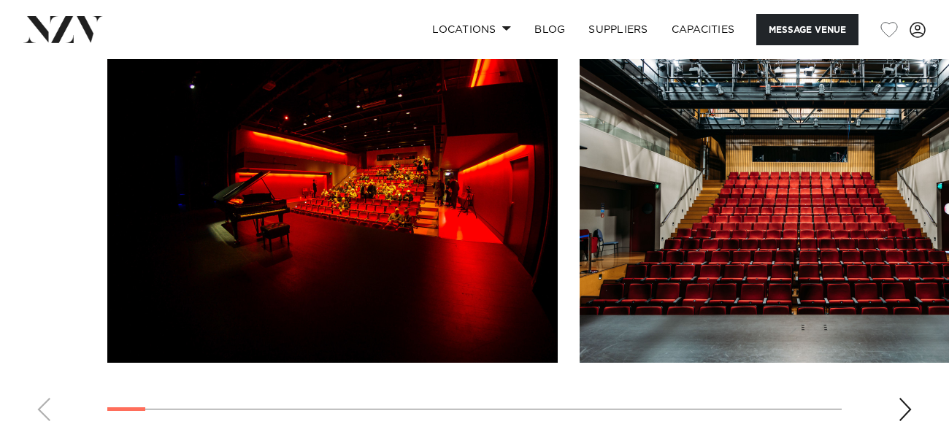
scroll to position [1710, 0]
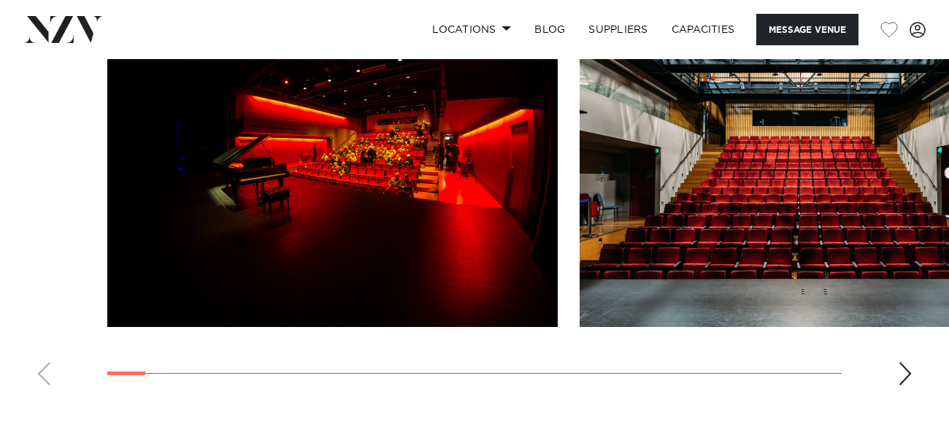
click at [903, 373] on div "Next slide" at bounding box center [905, 373] width 15 height 23
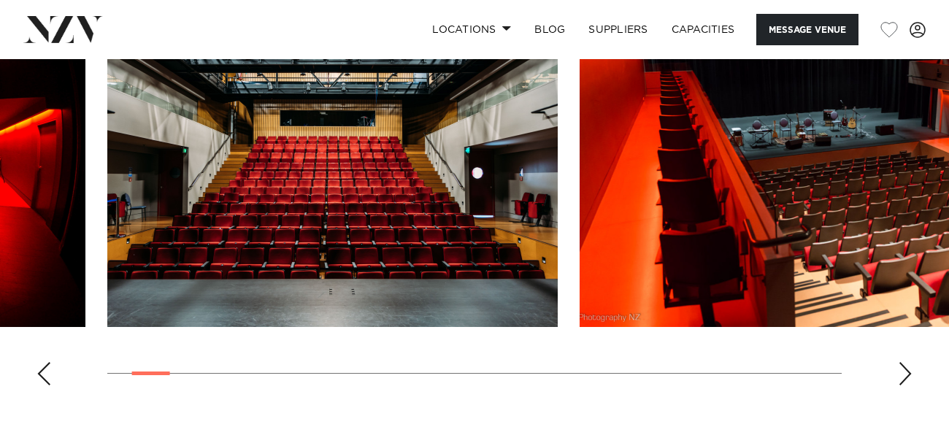
click at [903, 373] on div "Next slide" at bounding box center [905, 373] width 15 height 23
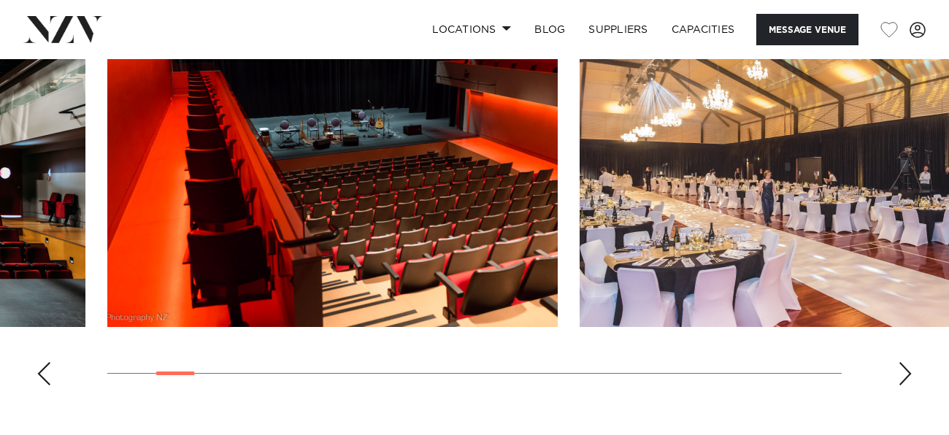
click at [903, 373] on div "Next slide" at bounding box center [905, 373] width 15 height 23
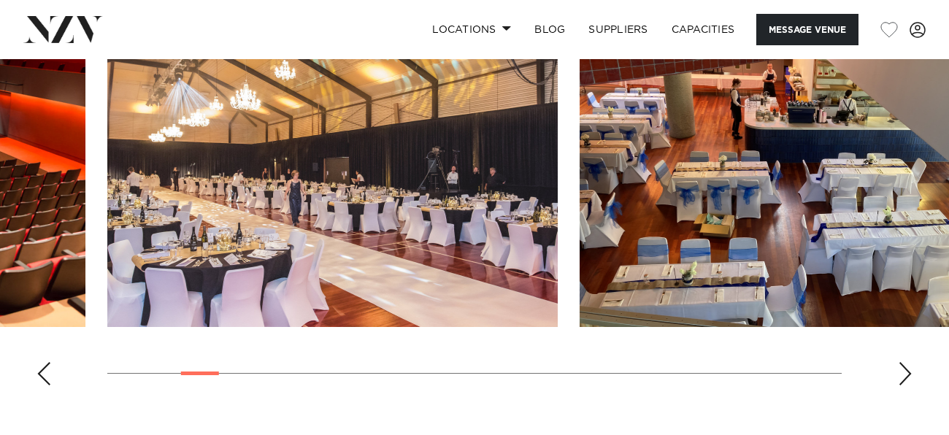
click at [903, 373] on div "Next slide" at bounding box center [905, 373] width 15 height 23
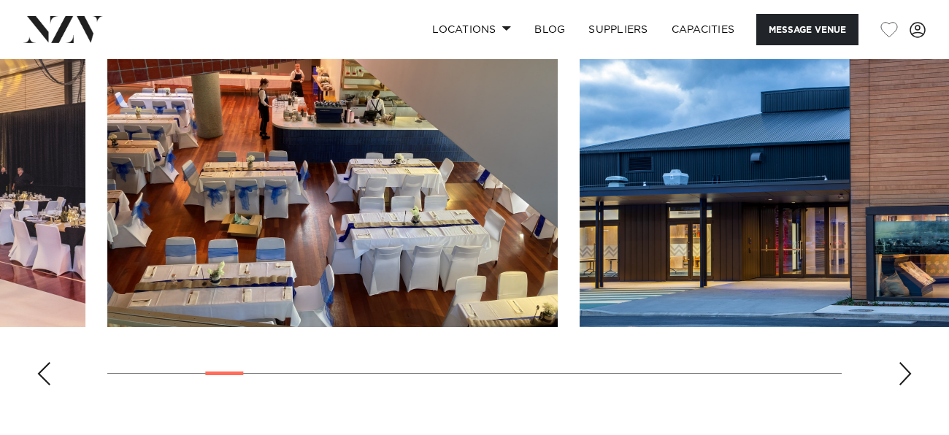
click at [903, 373] on div "Next slide" at bounding box center [905, 373] width 15 height 23
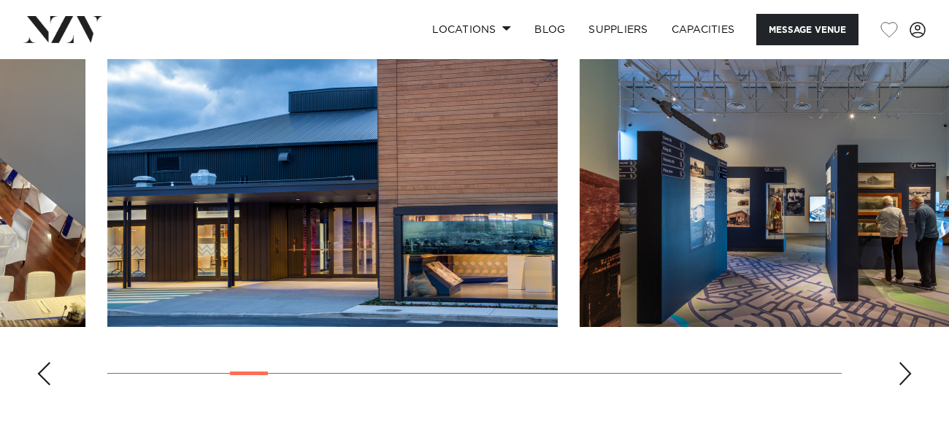
click at [903, 373] on div "Next slide" at bounding box center [905, 373] width 15 height 23
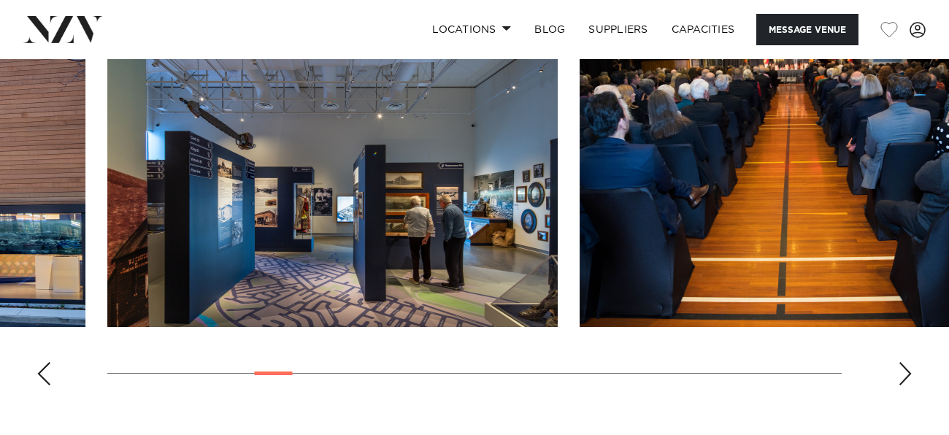
click at [903, 373] on div "Next slide" at bounding box center [905, 373] width 15 height 23
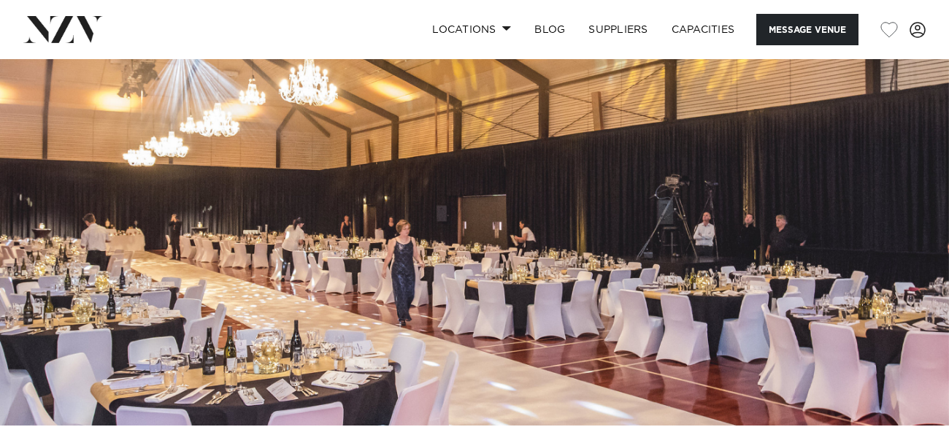
scroll to position [0, 0]
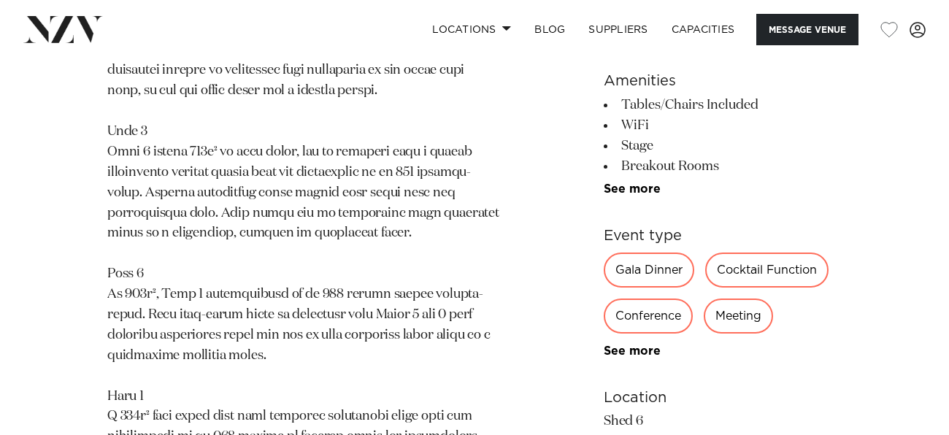
scroll to position [917, 0]
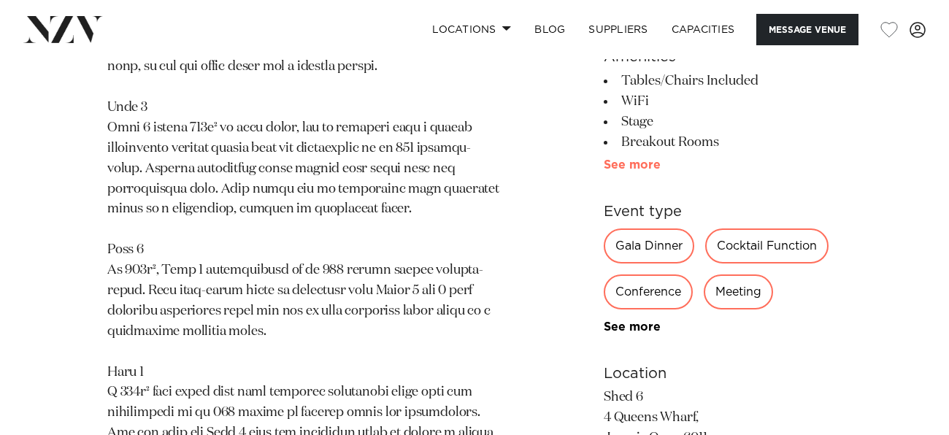
click at [624, 168] on link "See more" at bounding box center [661, 165] width 114 height 12
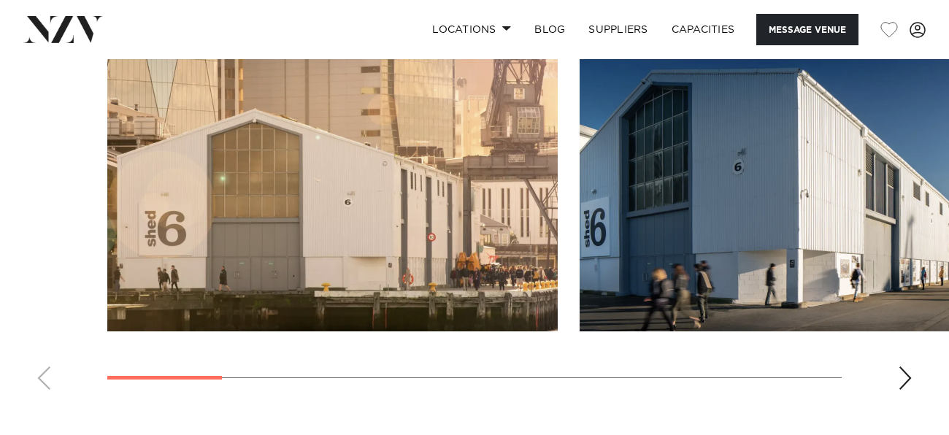
scroll to position [1736, 0]
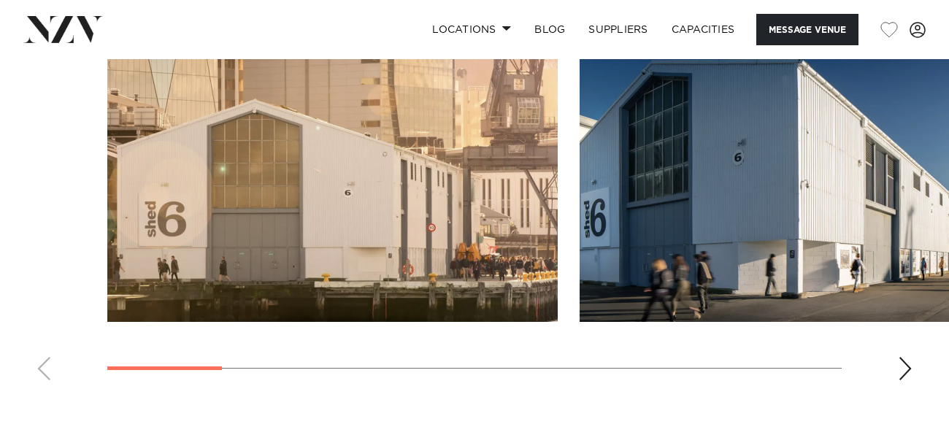
click at [907, 367] on div "Next slide" at bounding box center [905, 368] width 15 height 23
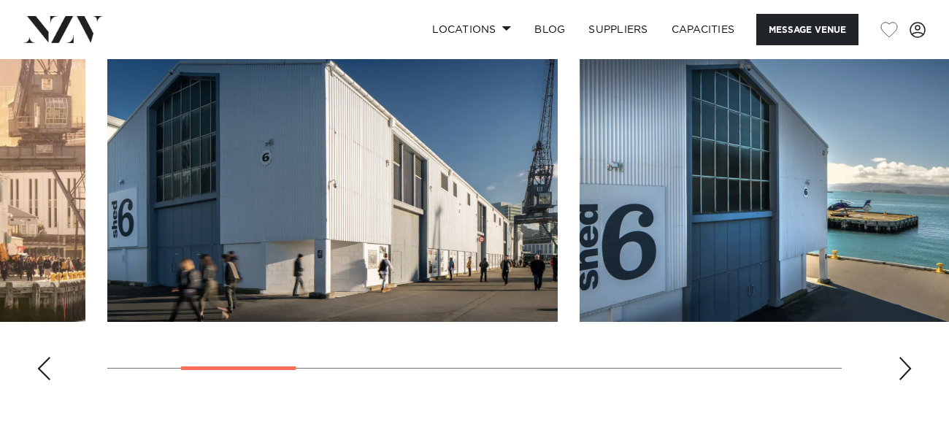
click at [907, 367] on div "Next slide" at bounding box center [905, 368] width 15 height 23
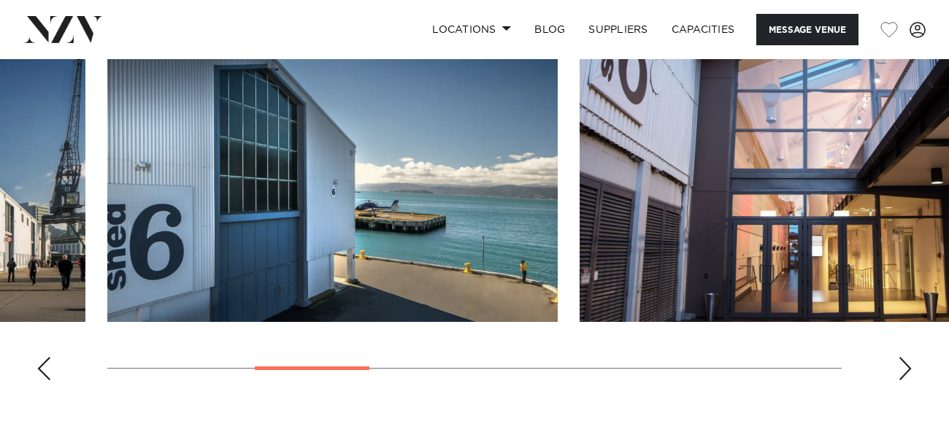
click at [907, 367] on div "Next slide" at bounding box center [905, 368] width 15 height 23
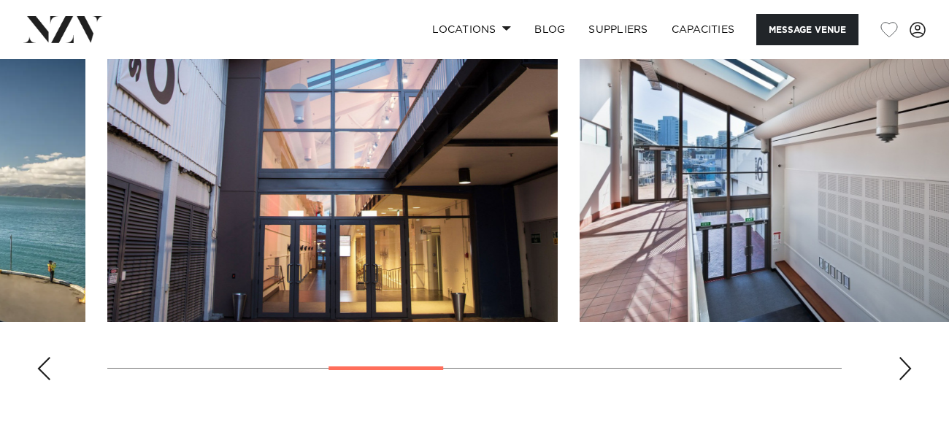
click at [907, 367] on div "Next slide" at bounding box center [905, 368] width 15 height 23
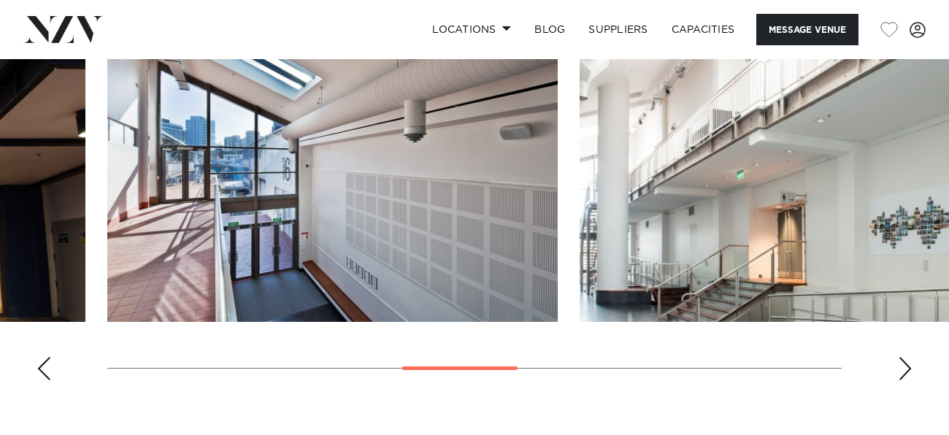
click at [907, 367] on div "Next slide" at bounding box center [905, 368] width 15 height 23
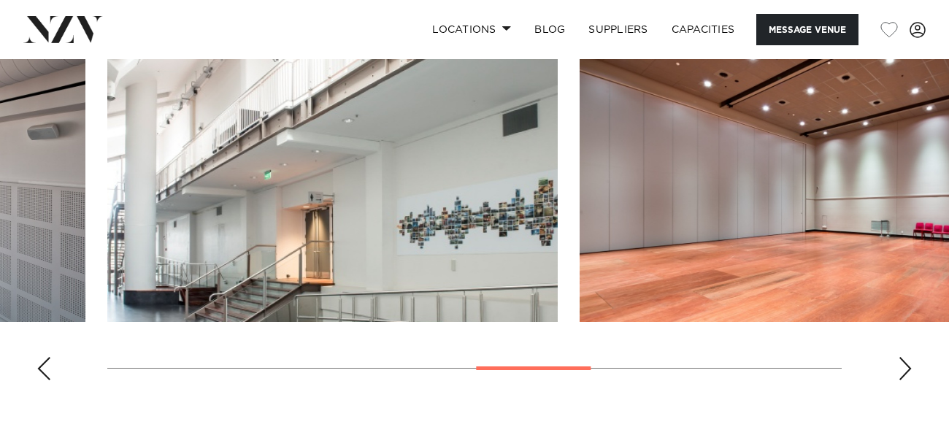
click at [907, 367] on div "Next slide" at bounding box center [905, 368] width 15 height 23
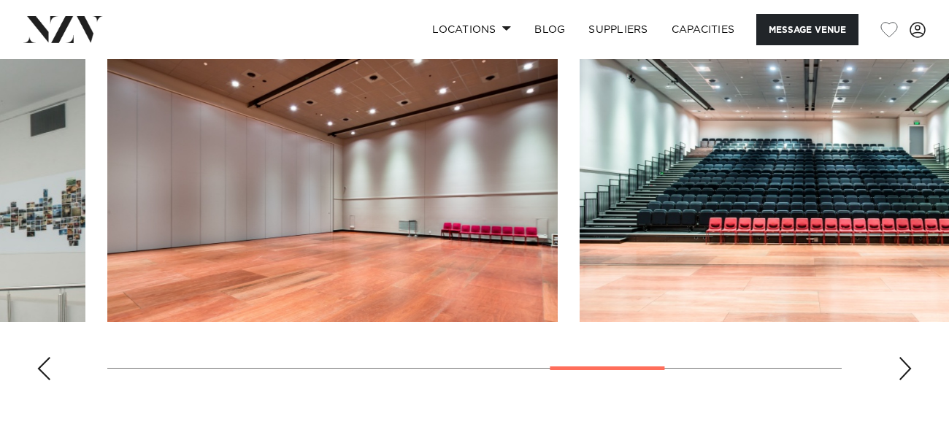
click at [907, 367] on div "Next slide" at bounding box center [905, 368] width 15 height 23
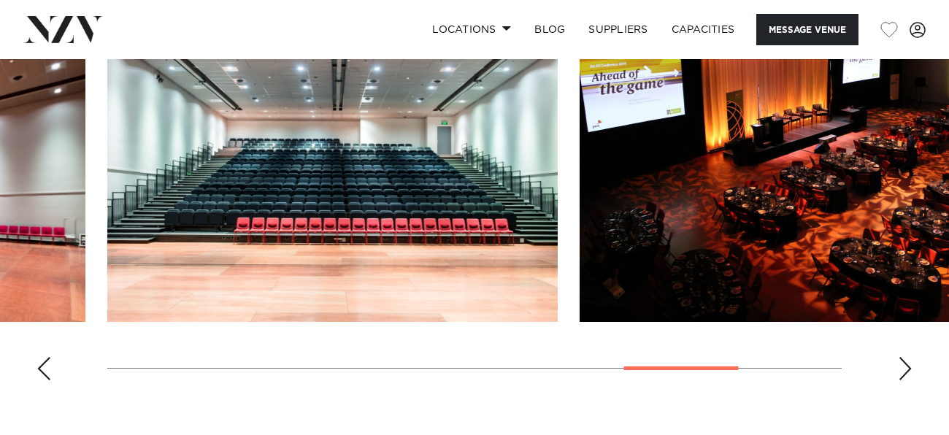
click at [907, 367] on div "Next slide" at bounding box center [905, 368] width 15 height 23
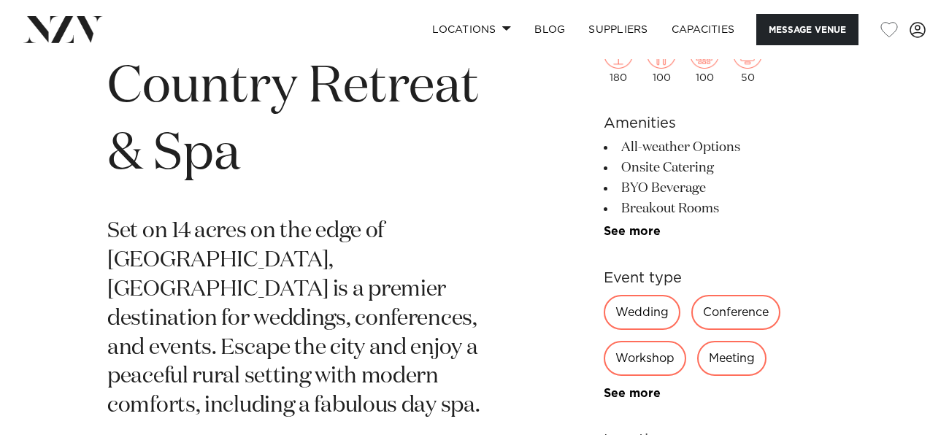
scroll to position [595, 0]
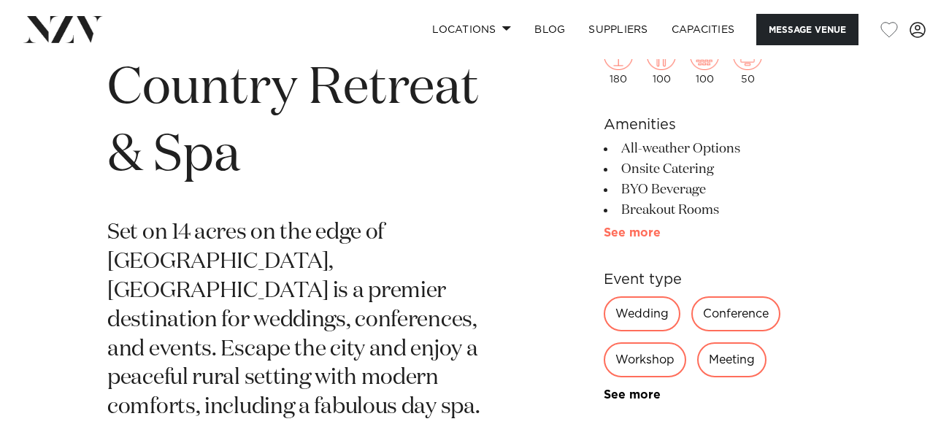
click at [619, 237] on link "See more" at bounding box center [661, 233] width 114 height 12
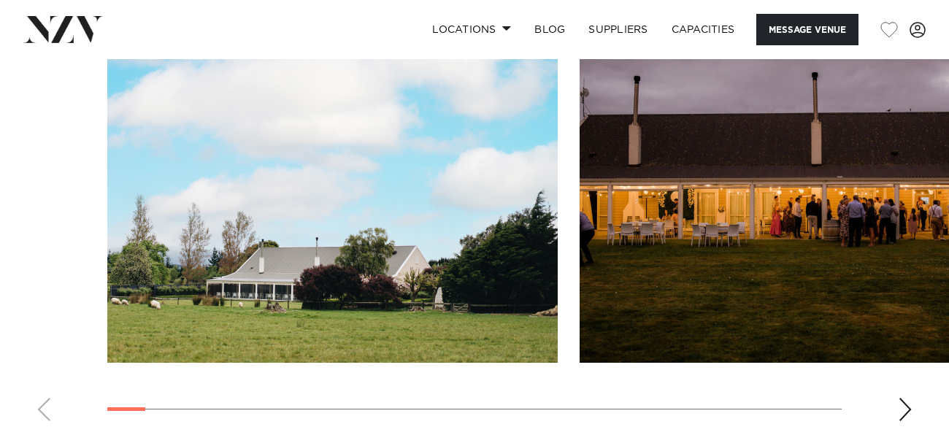
scroll to position [1890, 0]
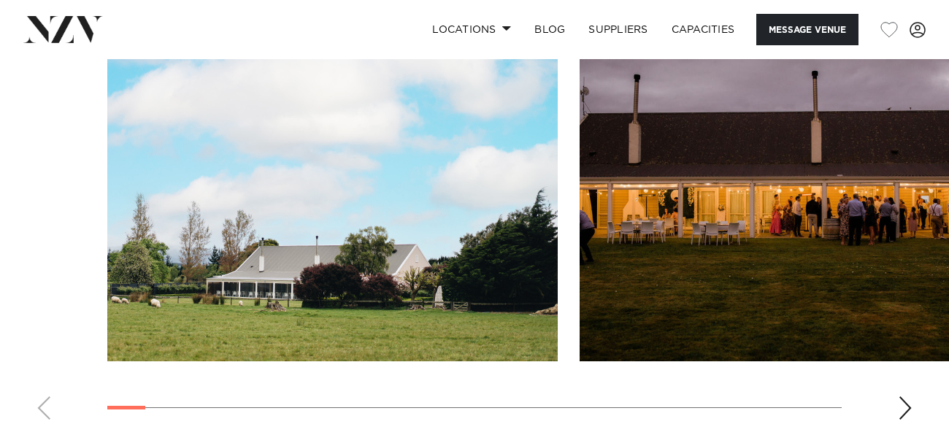
click at [902, 408] on div "Next slide" at bounding box center [905, 408] width 15 height 23
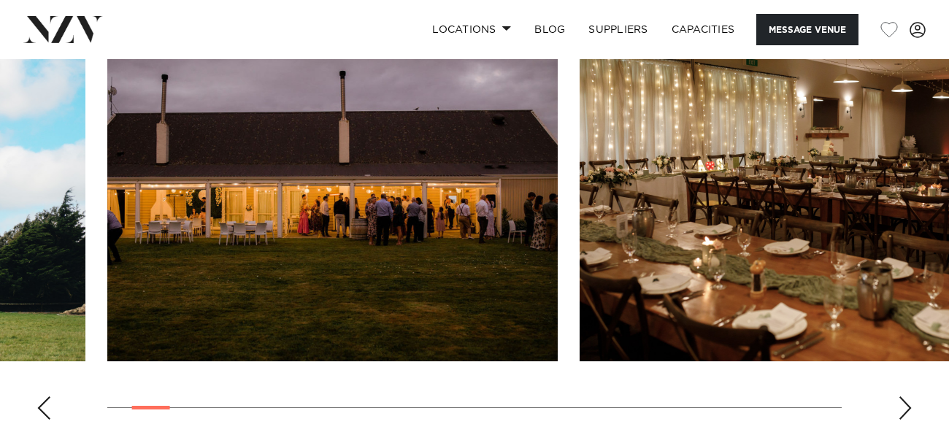
click at [902, 408] on div "Next slide" at bounding box center [905, 408] width 15 height 23
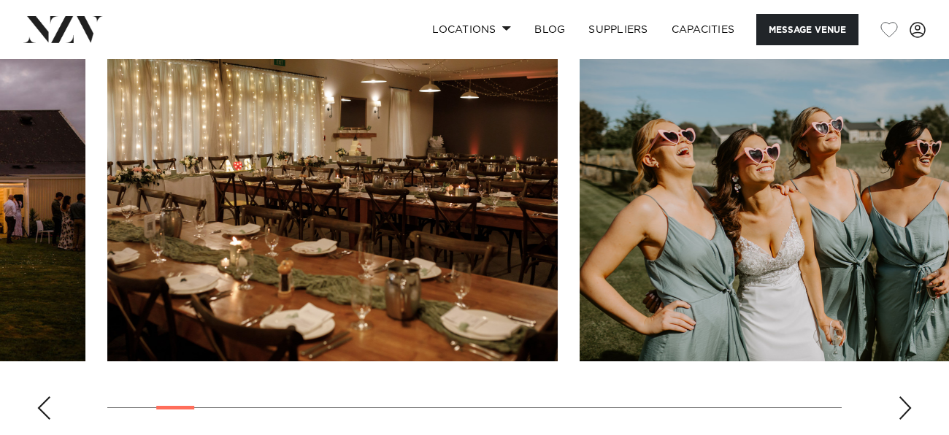
click at [902, 408] on div "Next slide" at bounding box center [905, 408] width 15 height 23
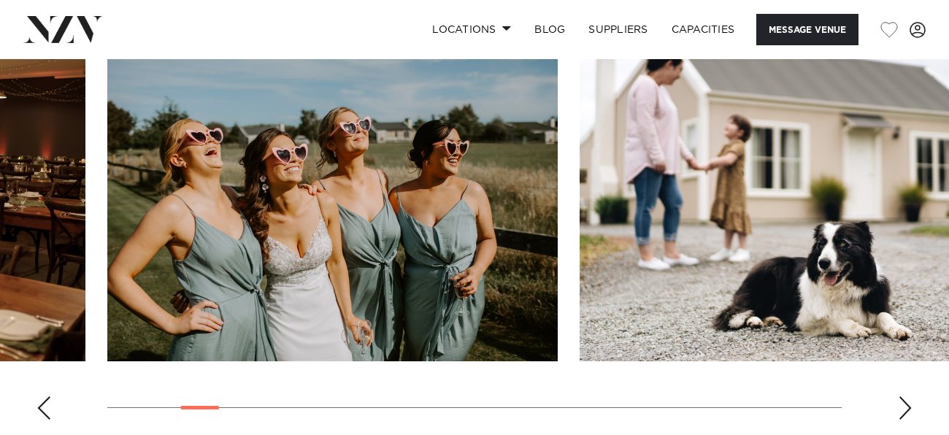
click at [902, 408] on div "Next slide" at bounding box center [905, 408] width 15 height 23
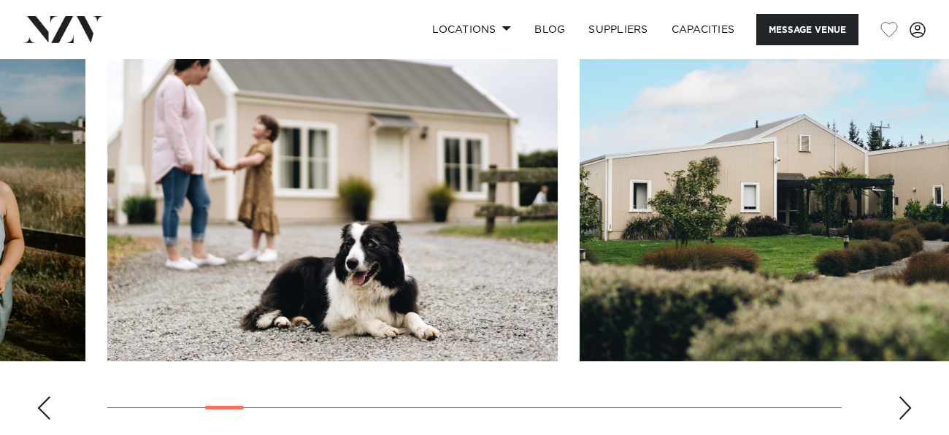
click at [902, 408] on div "Next slide" at bounding box center [905, 408] width 15 height 23
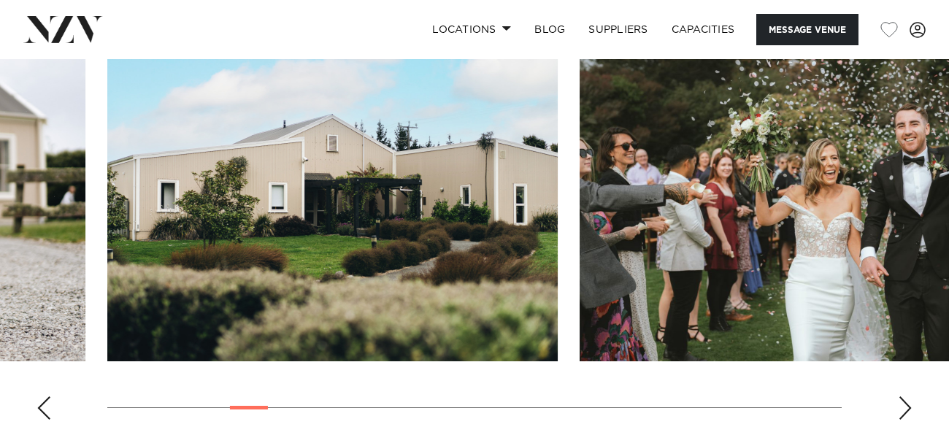
click at [902, 408] on div "Next slide" at bounding box center [905, 408] width 15 height 23
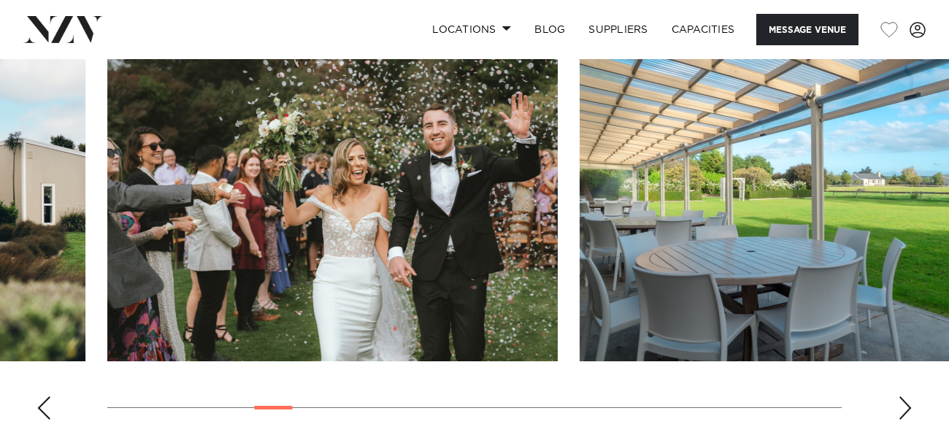
click at [902, 408] on div "Next slide" at bounding box center [905, 408] width 15 height 23
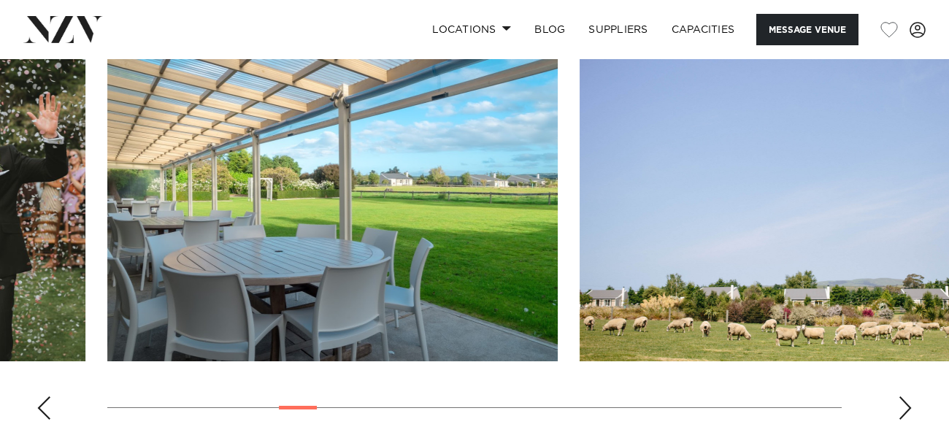
click at [902, 408] on div "Next slide" at bounding box center [905, 408] width 15 height 23
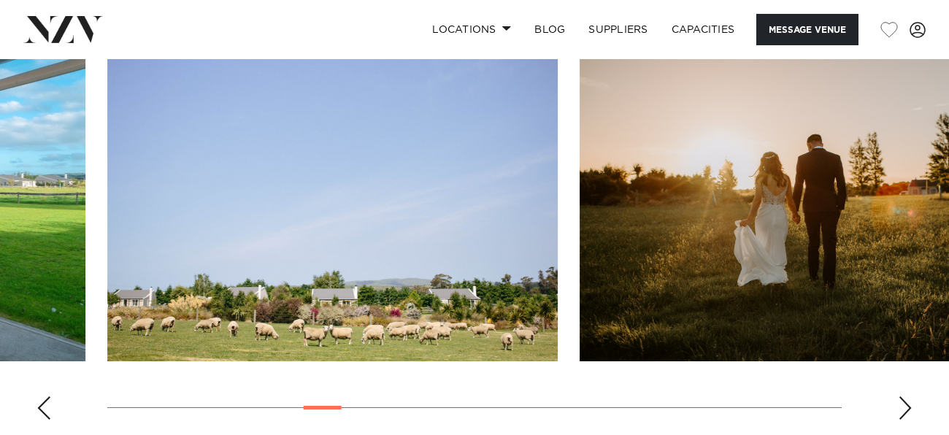
click at [902, 408] on div "Next slide" at bounding box center [905, 408] width 15 height 23
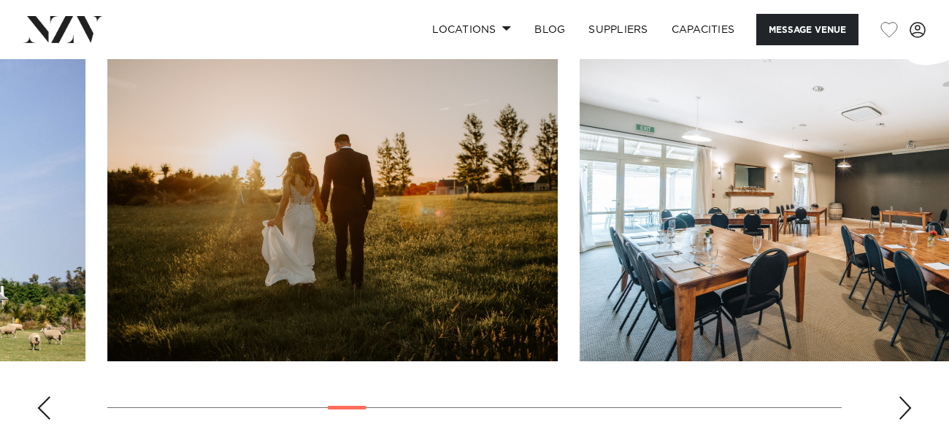
click at [902, 408] on div "Next slide" at bounding box center [905, 408] width 15 height 23
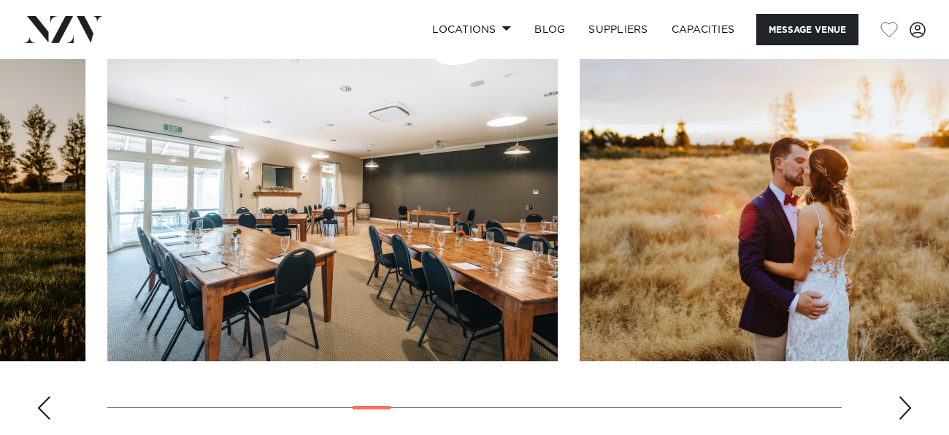
click at [902, 408] on div "Next slide" at bounding box center [905, 408] width 15 height 23
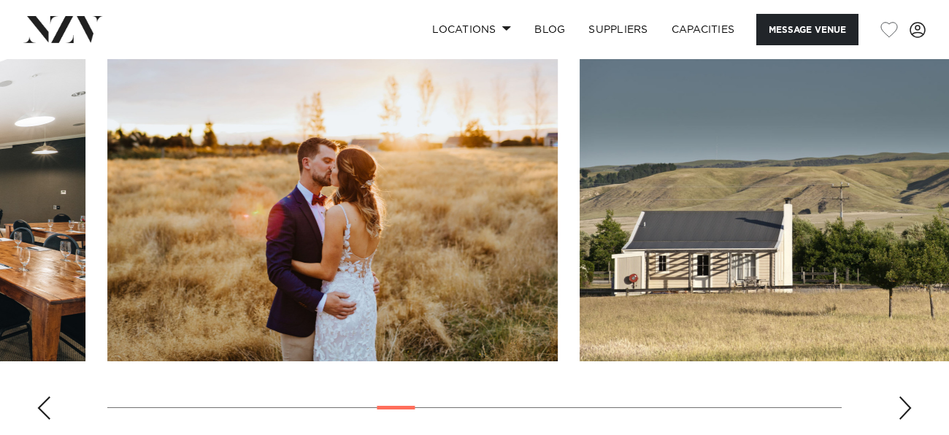
click at [902, 408] on div "Next slide" at bounding box center [905, 408] width 15 height 23
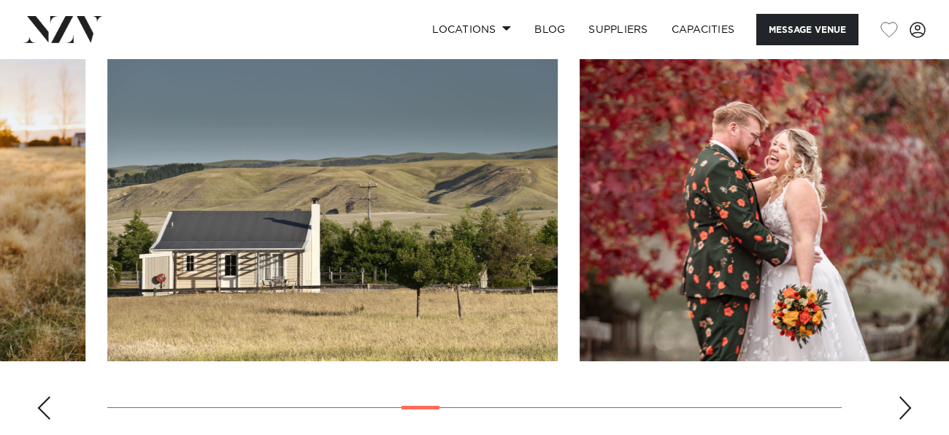
click at [902, 408] on div "Next slide" at bounding box center [905, 408] width 15 height 23
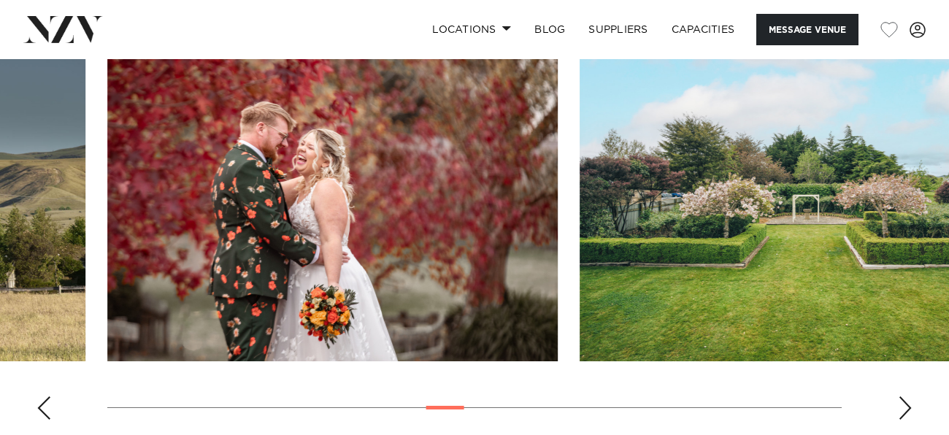
click at [902, 408] on div "Next slide" at bounding box center [905, 408] width 15 height 23
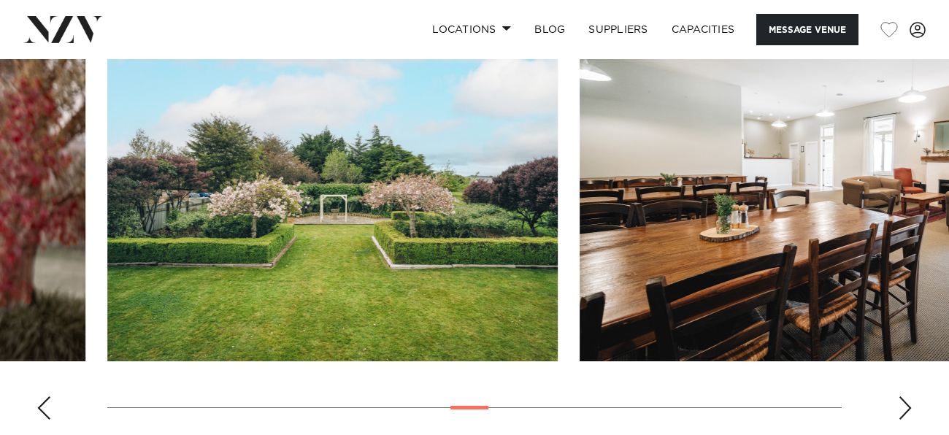
click at [902, 408] on div "Next slide" at bounding box center [905, 408] width 15 height 23
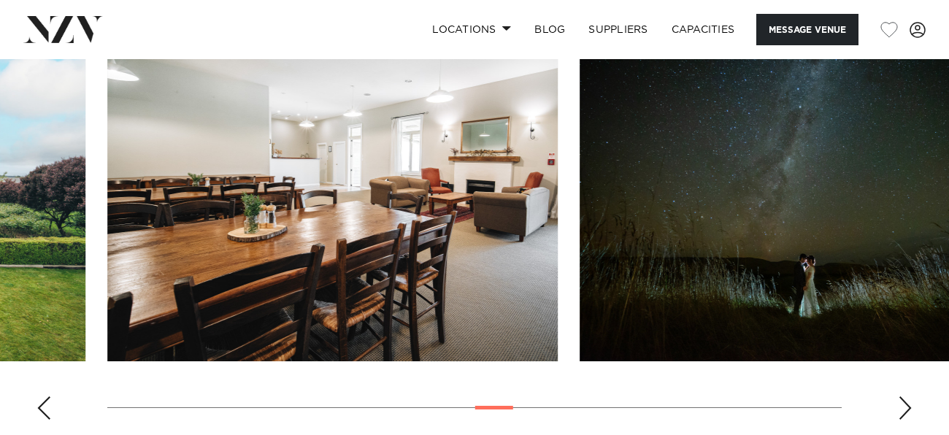
click at [902, 408] on div "Next slide" at bounding box center [905, 408] width 15 height 23
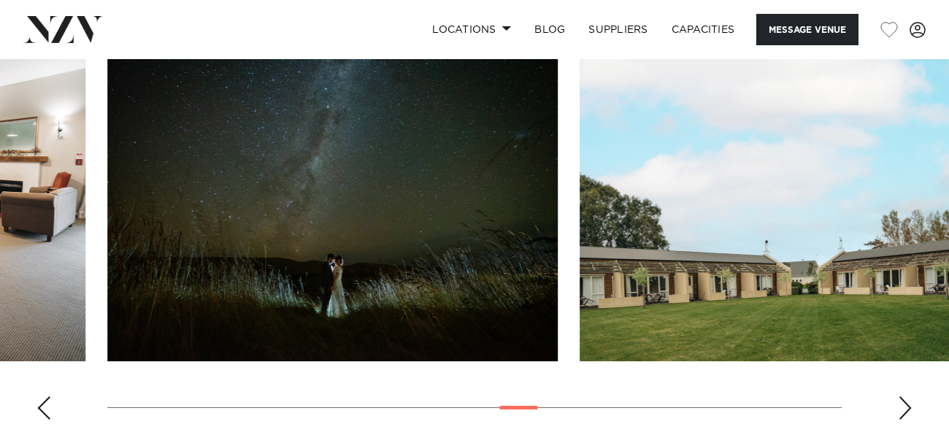
click at [902, 408] on div "Next slide" at bounding box center [905, 408] width 15 height 23
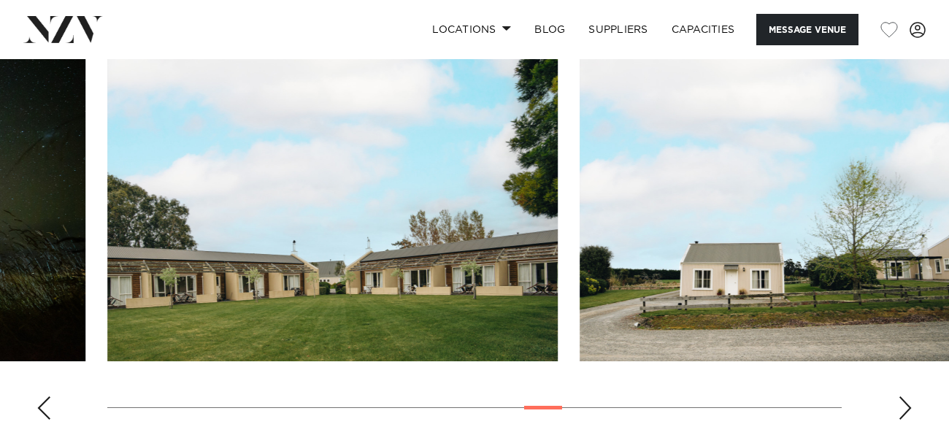
click at [902, 408] on div "Next slide" at bounding box center [905, 408] width 15 height 23
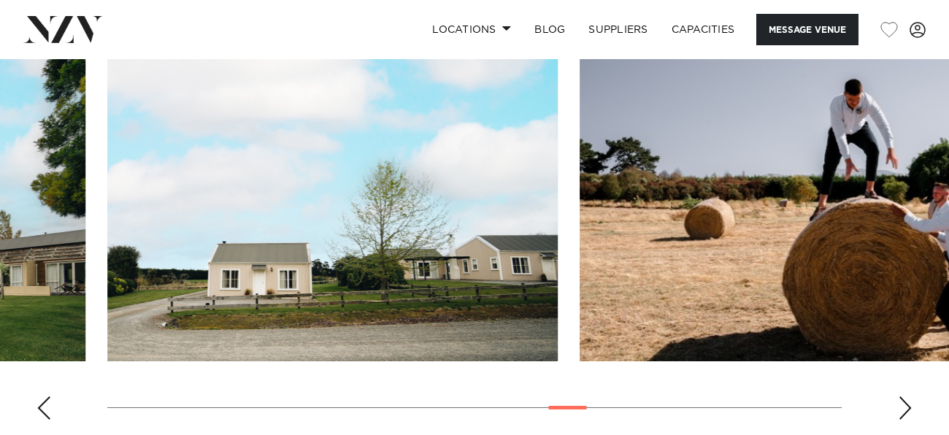
click at [902, 408] on div "Next slide" at bounding box center [905, 408] width 15 height 23
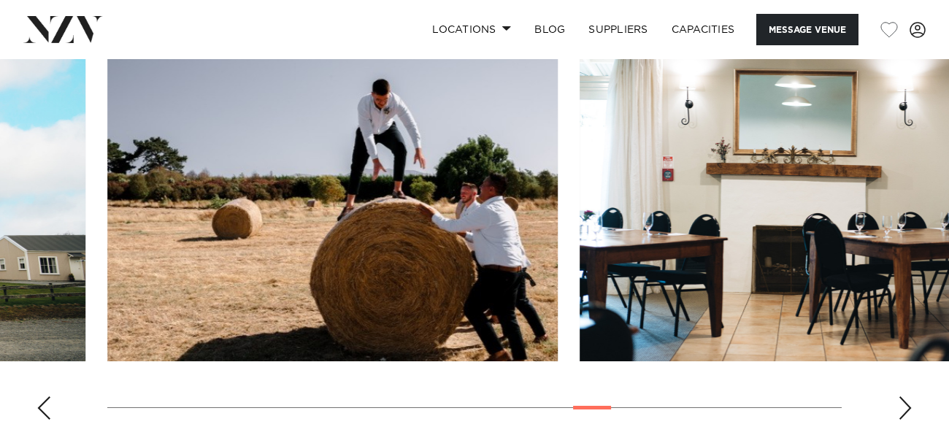
click at [902, 408] on div "Next slide" at bounding box center [905, 408] width 15 height 23
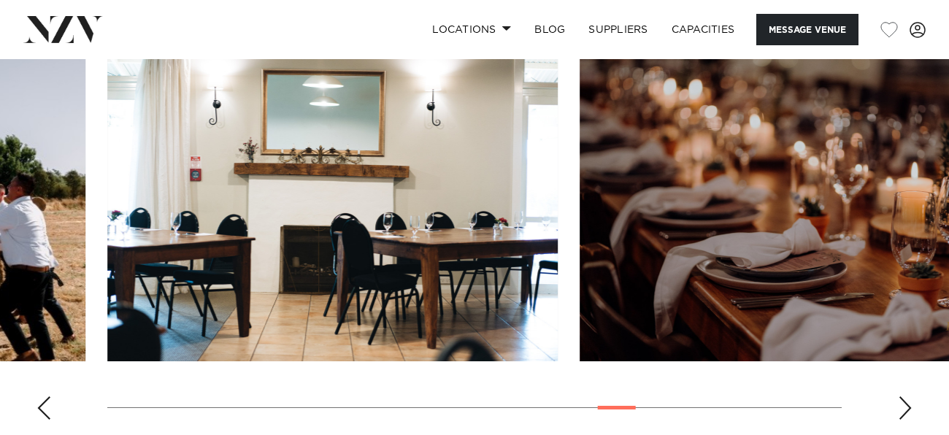
click at [902, 408] on div "Next slide" at bounding box center [905, 408] width 15 height 23
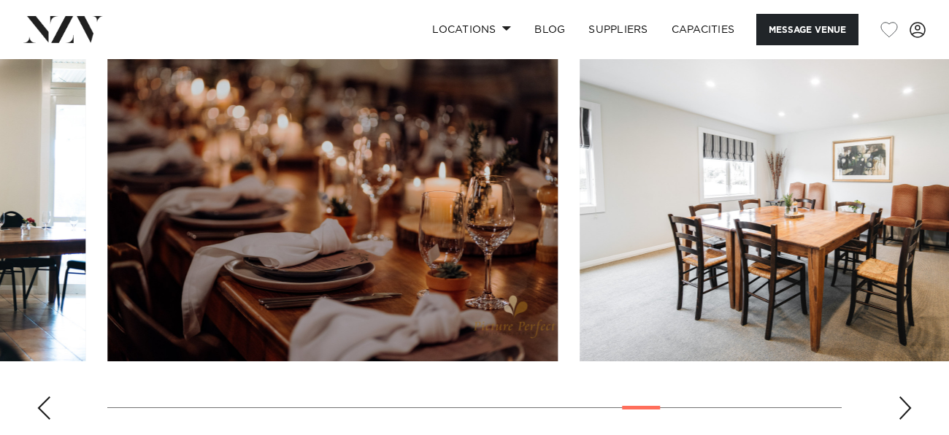
click at [902, 408] on div "Next slide" at bounding box center [905, 408] width 15 height 23
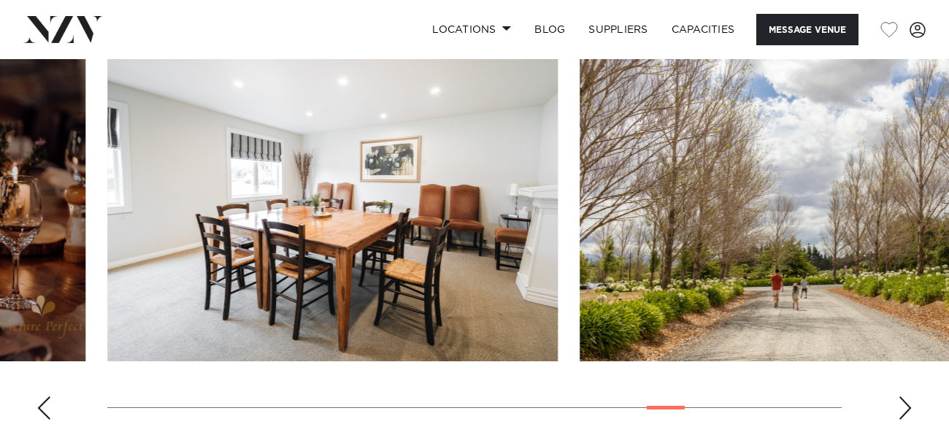
click at [902, 408] on div "Next slide" at bounding box center [905, 408] width 15 height 23
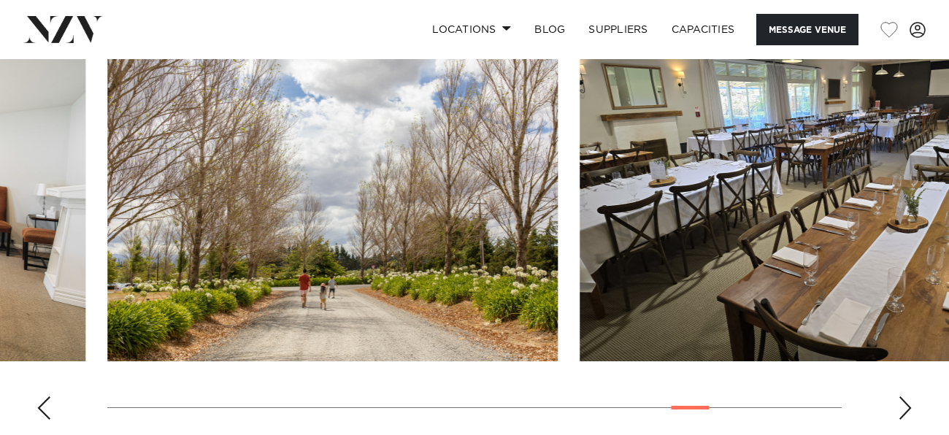
click at [902, 408] on div "Next slide" at bounding box center [905, 408] width 15 height 23
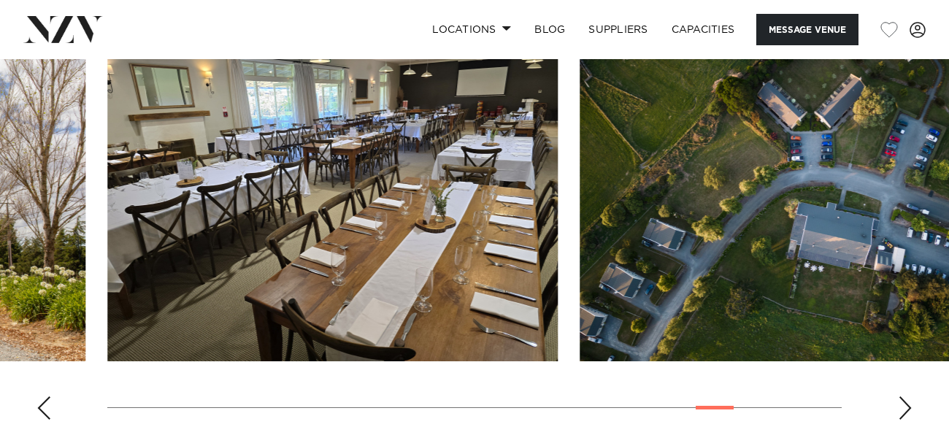
click at [902, 408] on div "Next slide" at bounding box center [905, 408] width 15 height 23
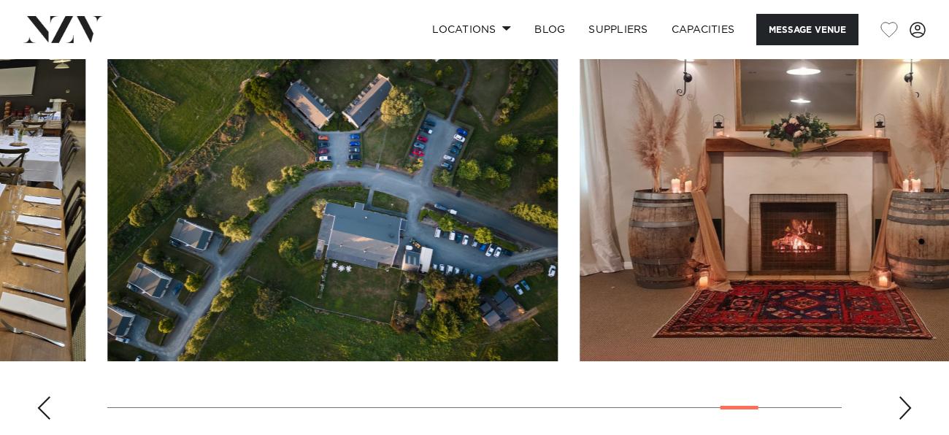
click at [902, 408] on div "Next slide" at bounding box center [905, 408] width 15 height 23
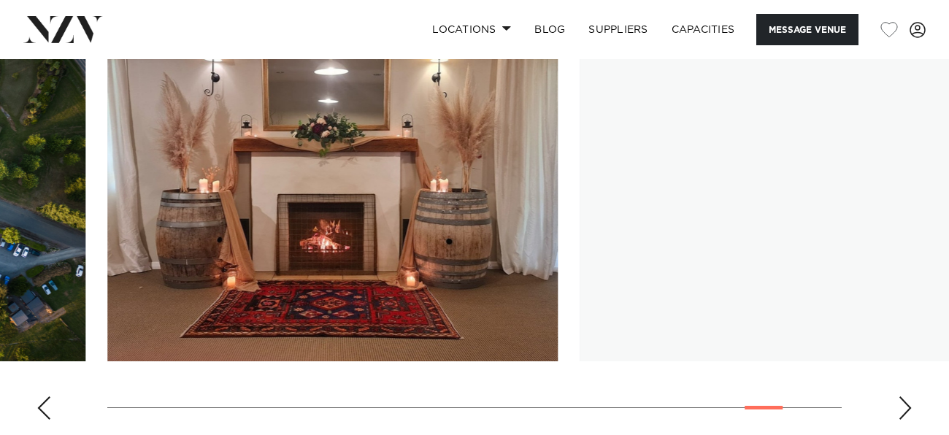
click at [902, 408] on div "Next slide" at bounding box center [905, 408] width 15 height 23
